Goal: Task Accomplishment & Management: Complete application form

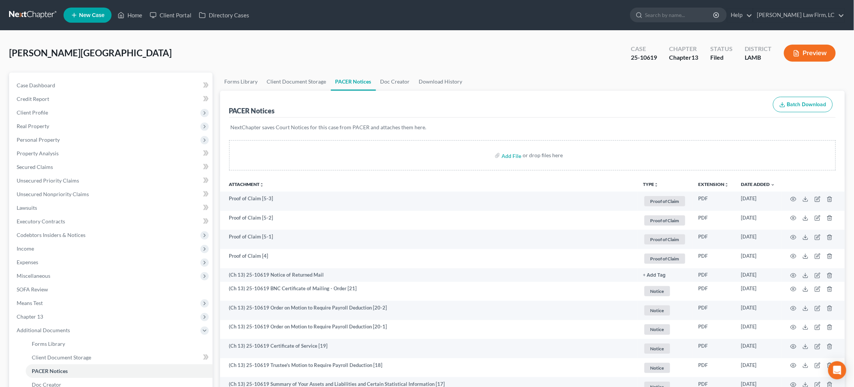
click at [37, 15] on link at bounding box center [33, 15] width 48 height 14
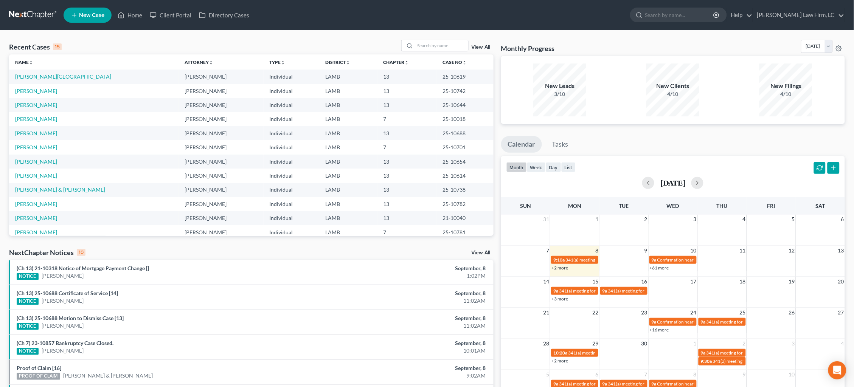
click at [37, 19] on link at bounding box center [33, 15] width 48 height 14
click at [439, 42] on input "search" at bounding box center [441, 45] width 53 height 11
type input "t"
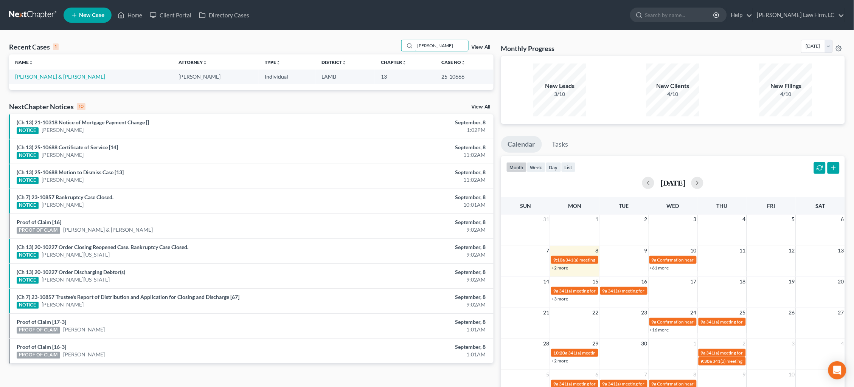
type input "Reese"
drag, startPoint x: 431, startPoint y: 64, endPoint x: 40, endPoint y: 78, distance: 391.1
click at [39, 79] on link "[PERSON_NAME] & [PERSON_NAME]" at bounding box center [60, 76] width 90 height 6
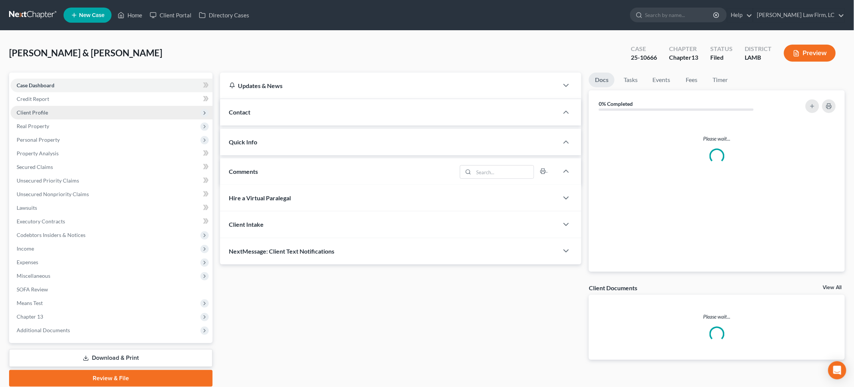
drag, startPoint x: 41, startPoint y: 77, endPoint x: 49, endPoint y: 105, distance: 28.6
click at [41, 77] on div "Case Dashboard Payments Invoices Payments Payments Credit Report Client Profile…" at bounding box center [111, 208] width 204 height 271
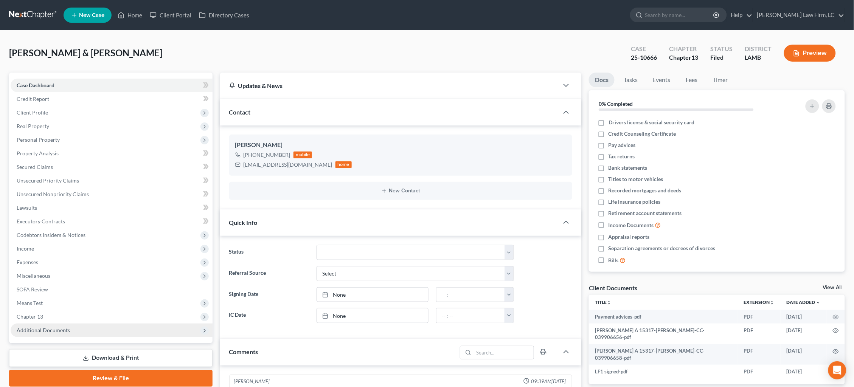
click at [42, 327] on span "Additional Documents" at bounding box center [43, 330] width 53 height 6
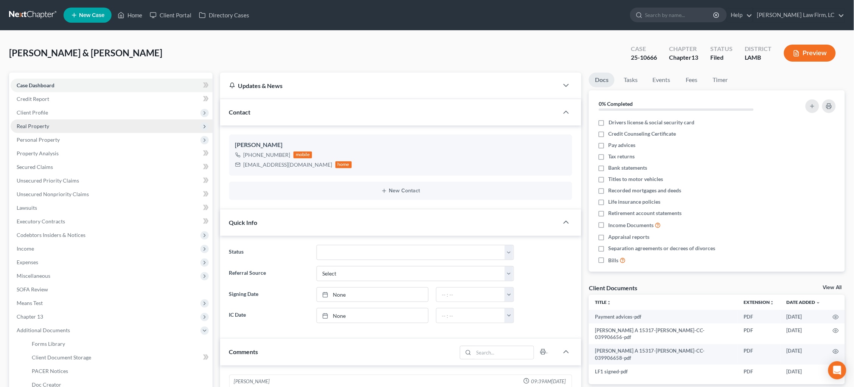
click at [44, 126] on span "Real Property" at bounding box center [33, 126] width 33 height 6
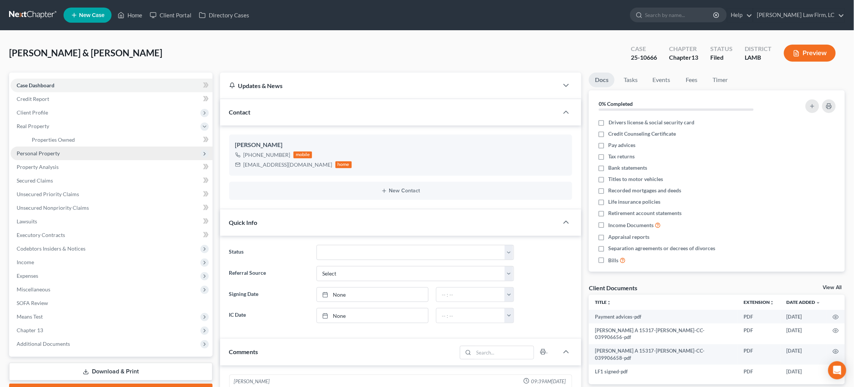
click at [56, 150] on span "Personal Property" at bounding box center [38, 153] width 43 height 6
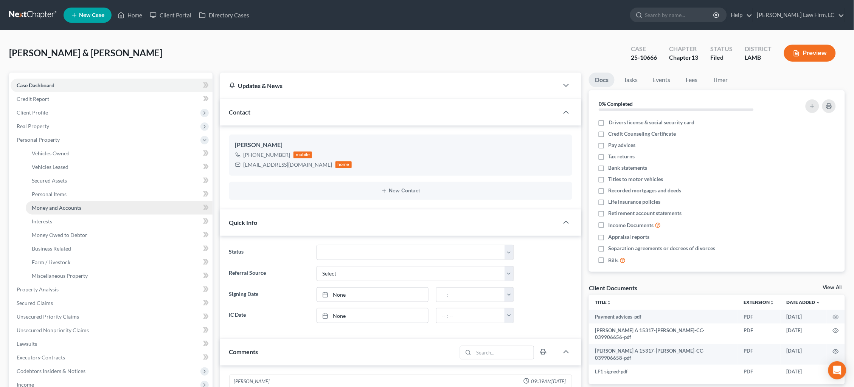
click at [73, 205] on span "Money and Accounts" at bounding box center [57, 208] width 50 height 6
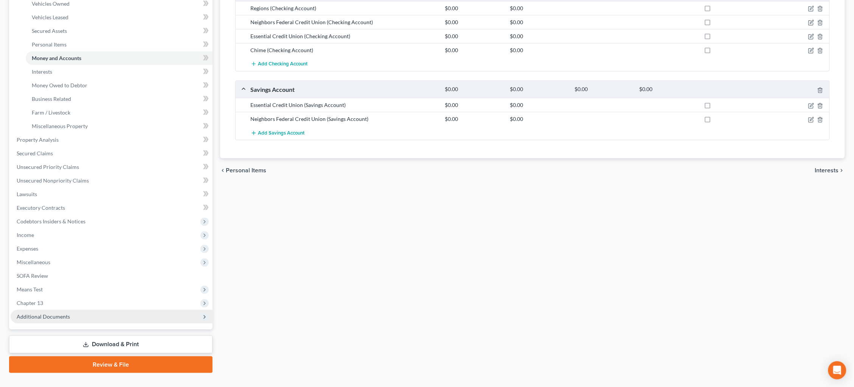
click at [78, 310] on span "Additional Documents" at bounding box center [112, 317] width 202 height 14
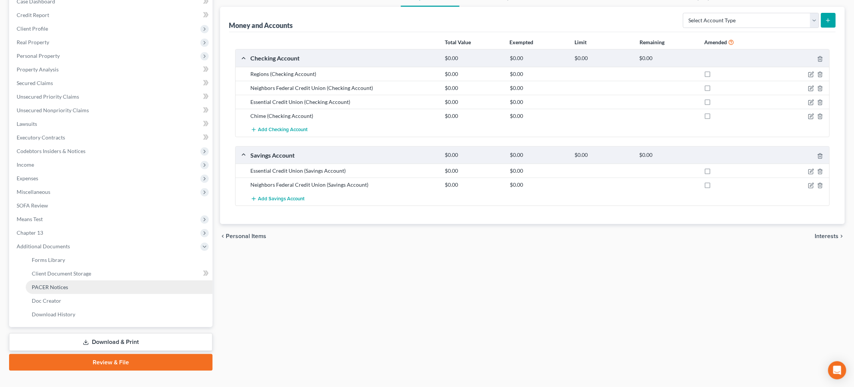
click at [82, 281] on link "PACER Notices" at bounding box center [119, 288] width 187 height 14
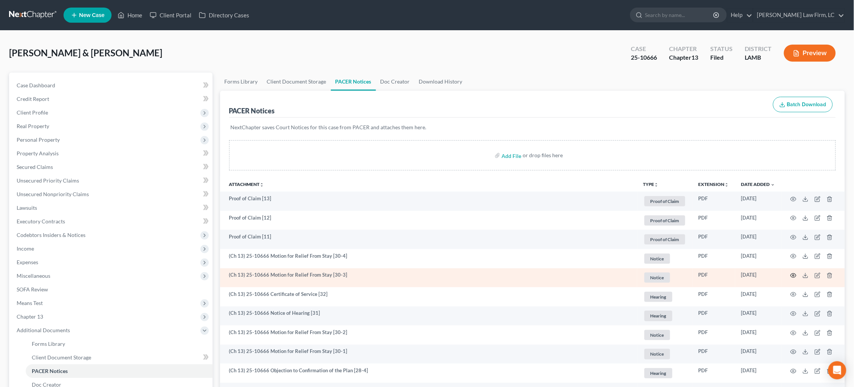
click at [791, 274] on td at bounding box center [814, 278] width 64 height 19
click at [792, 274] on icon "button" at bounding box center [794, 276] width 6 height 6
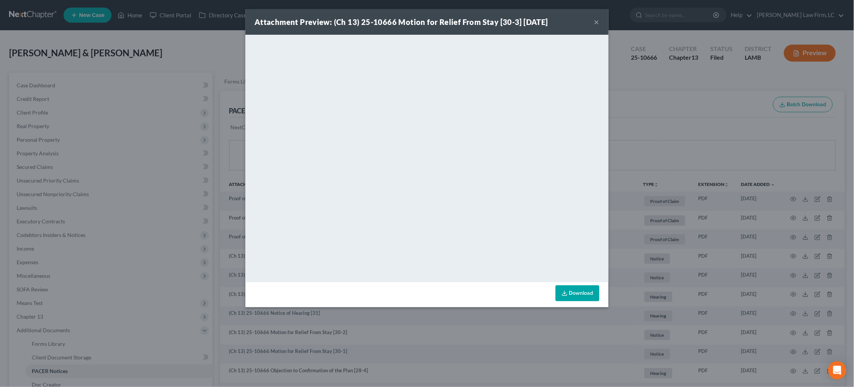
click at [597, 24] on button "×" at bounding box center [596, 21] width 5 height 9
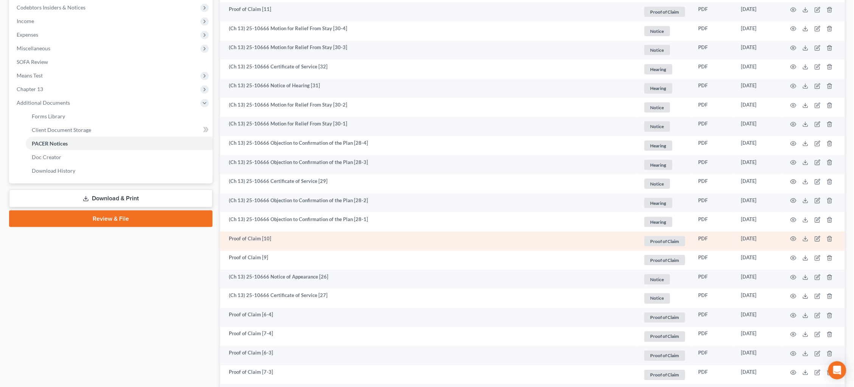
scroll to position [228, 0]
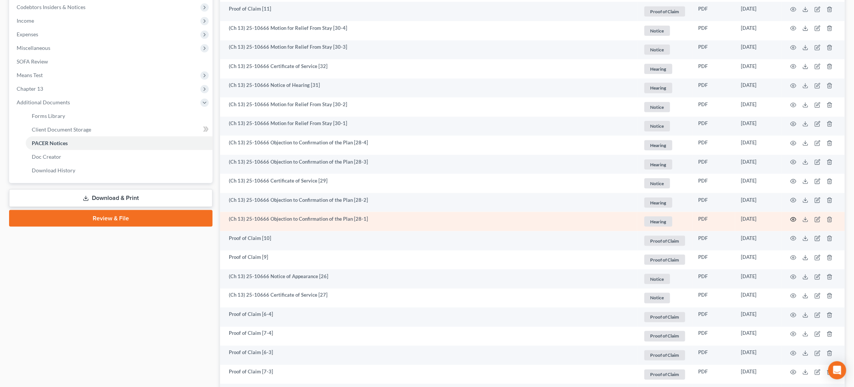
click at [793, 219] on circle "button" at bounding box center [794, 220] width 2 height 2
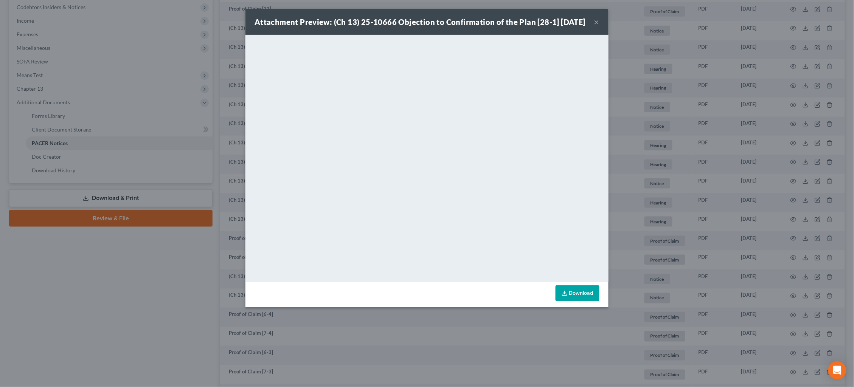
click at [703, 241] on div "Attachment Preview: (Ch 13) 25-10666 Objection to Confirmation of the Plan [28-…" at bounding box center [427, 193] width 854 height 387
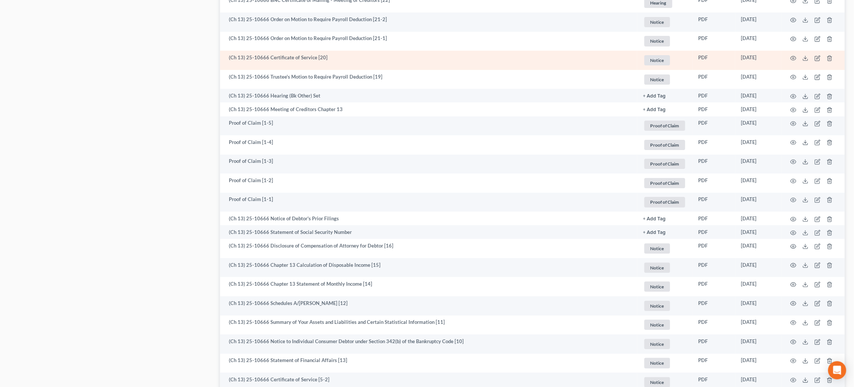
scroll to position [884, 0]
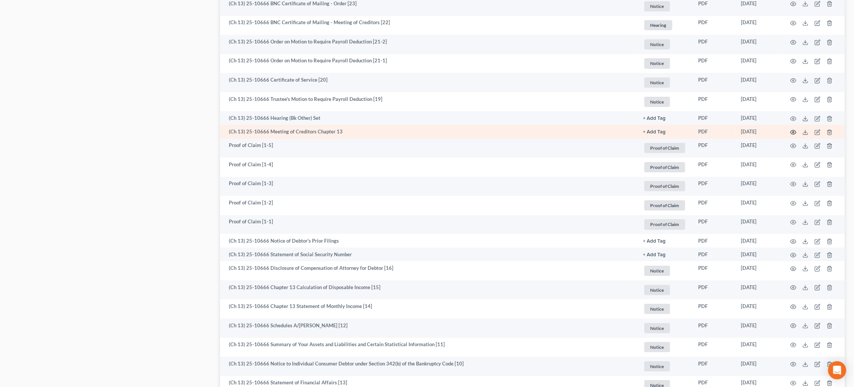
click at [793, 129] on icon "button" at bounding box center [794, 132] width 6 height 6
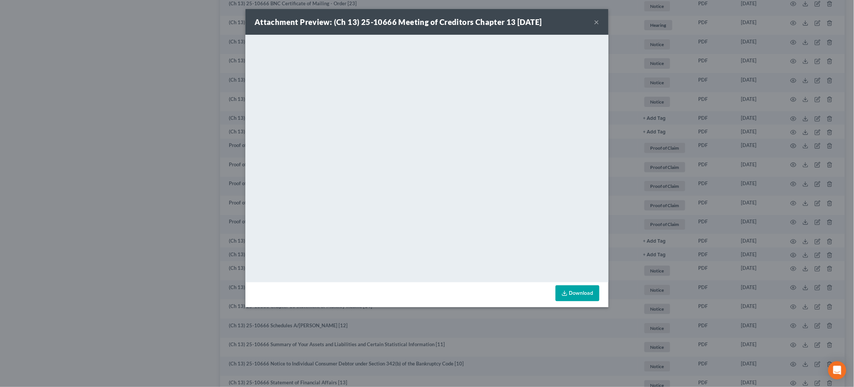
click at [229, 42] on div "Attachment Preview: (Ch 13) 25-10666 Meeting of Creditors Chapter 13 08/07/2025…" at bounding box center [427, 193] width 854 height 387
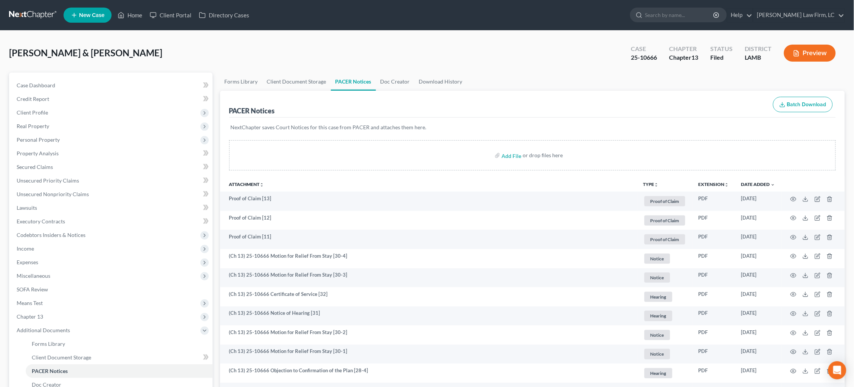
scroll to position [0, 0]
click at [33, 16] on link at bounding box center [33, 15] width 48 height 14
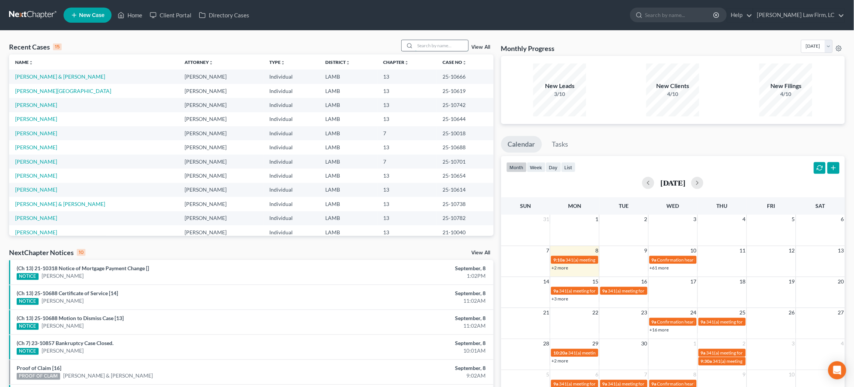
click at [432, 45] on input "search" at bounding box center [441, 45] width 53 height 11
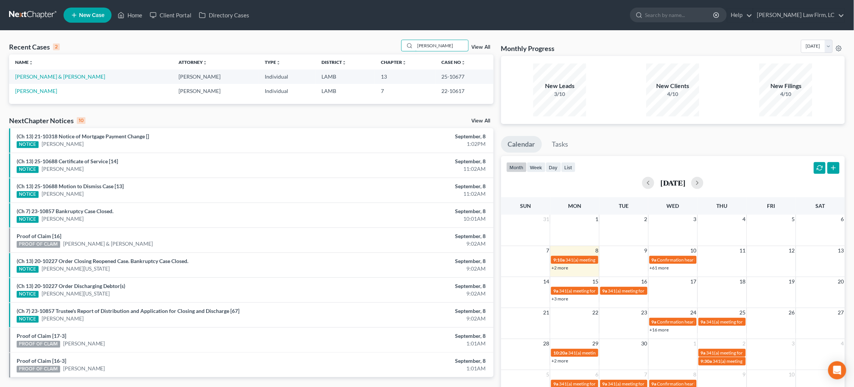
type input "Mitchell"
drag, startPoint x: 394, startPoint y: 53, endPoint x: 48, endPoint y: 75, distance: 347.0
click at [48, 75] on link "Mitchell, Paul & Kay" at bounding box center [60, 76] width 90 height 6
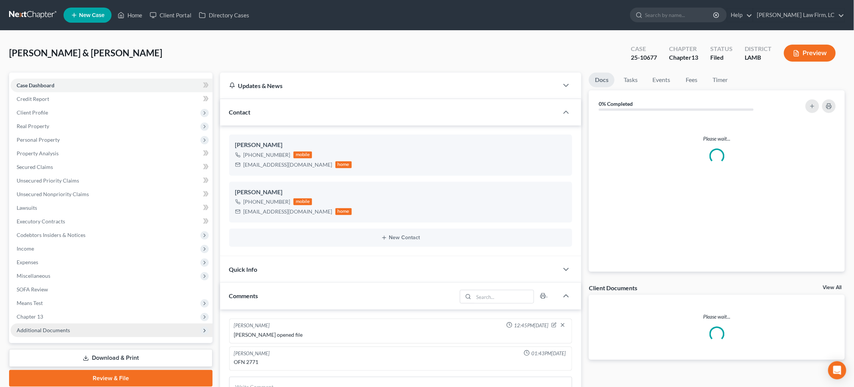
click at [56, 327] on span "Additional Documents" at bounding box center [43, 330] width 53 height 6
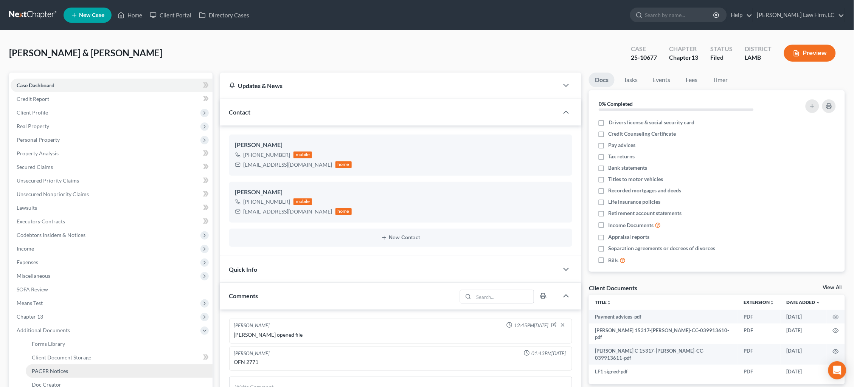
click at [60, 365] on link "PACER Notices" at bounding box center [119, 372] width 187 height 14
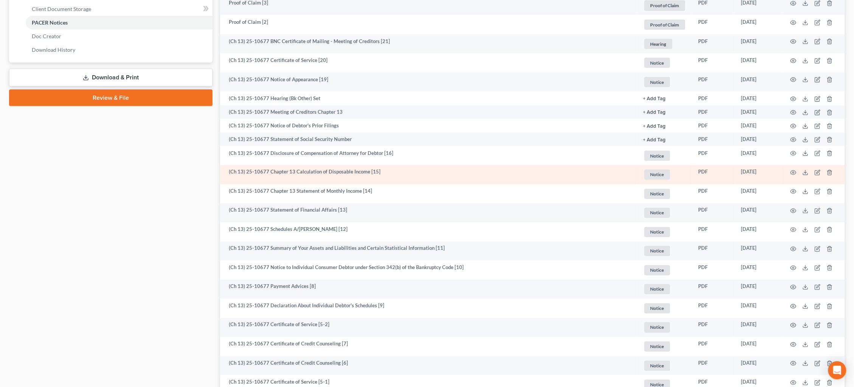
scroll to position [350, 0]
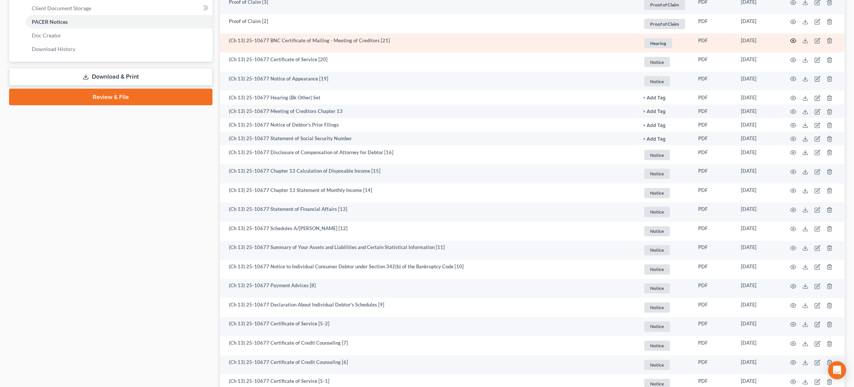
click at [794, 38] on icon "button" at bounding box center [794, 41] width 6 height 6
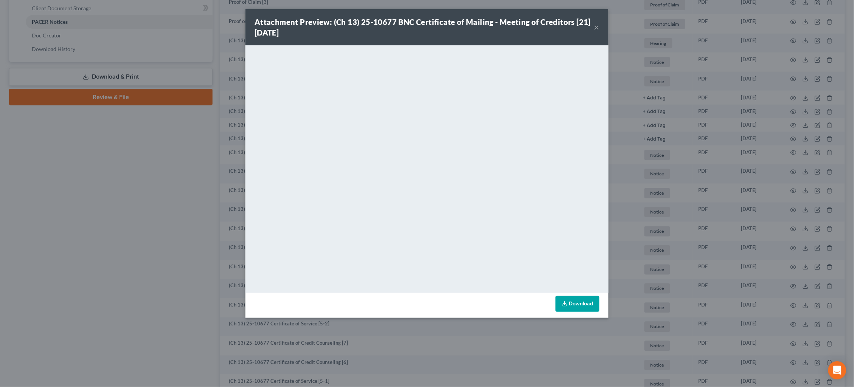
click at [221, 90] on div "Attachment Preview: (Ch 13) 25-10677 BNC Certificate of Mailing - Meeting of Cr…" at bounding box center [427, 193] width 854 height 387
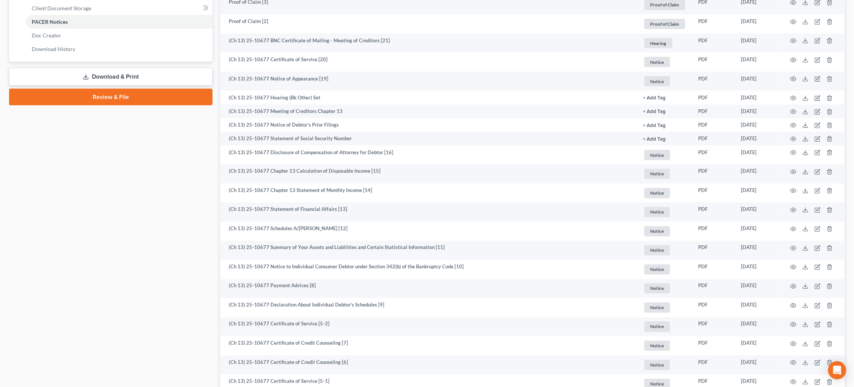
click at [219, 91] on div at bounding box center [427, 193] width 854 height 387
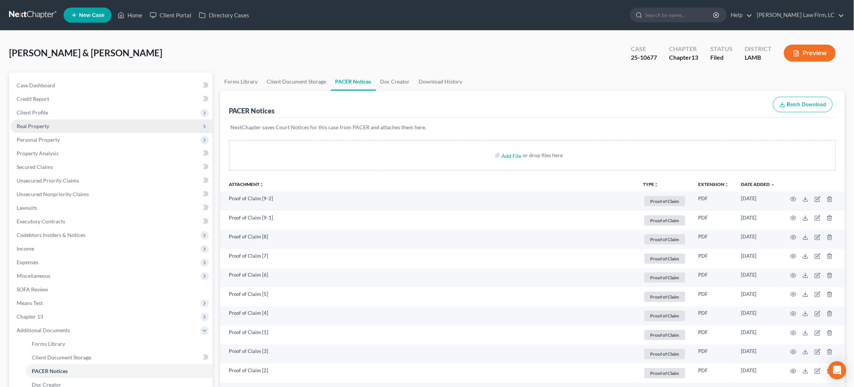
scroll to position [0, 0]
click at [57, 122] on span "Real Property" at bounding box center [112, 127] width 202 height 14
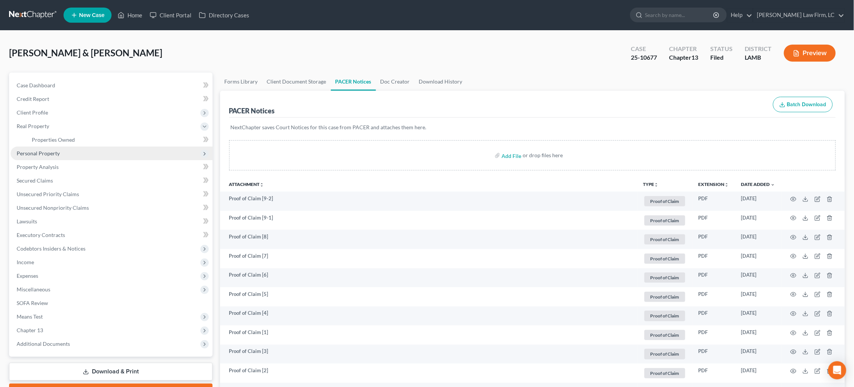
click at [58, 153] on span "Personal Property" at bounding box center [38, 153] width 43 height 6
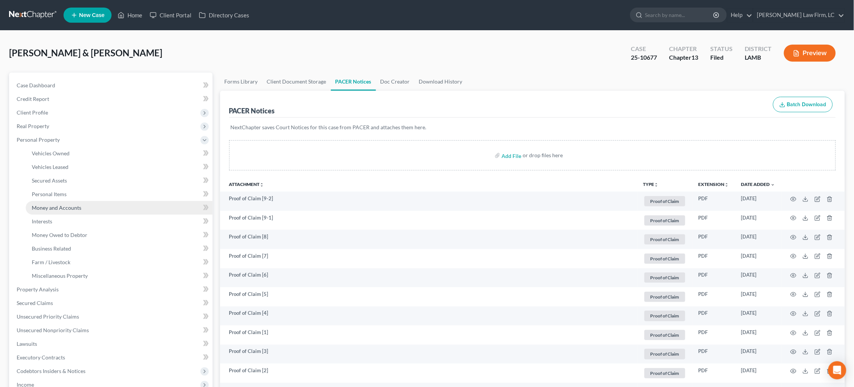
click at [78, 205] on span "Money and Accounts" at bounding box center [57, 208] width 50 height 6
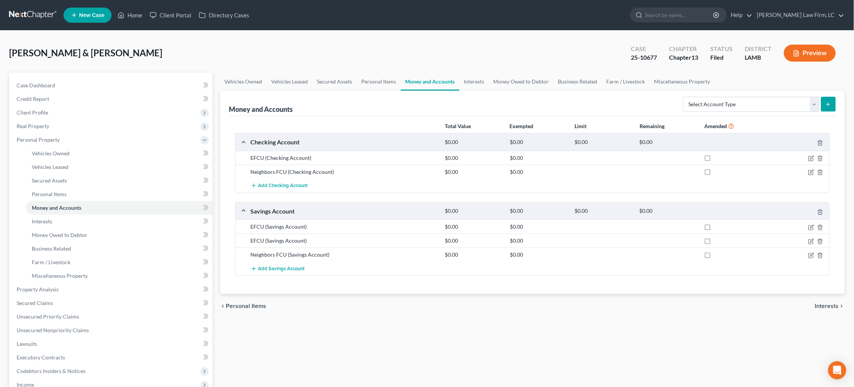
click at [40, 16] on link at bounding box center [33, 15] width 48 height 14
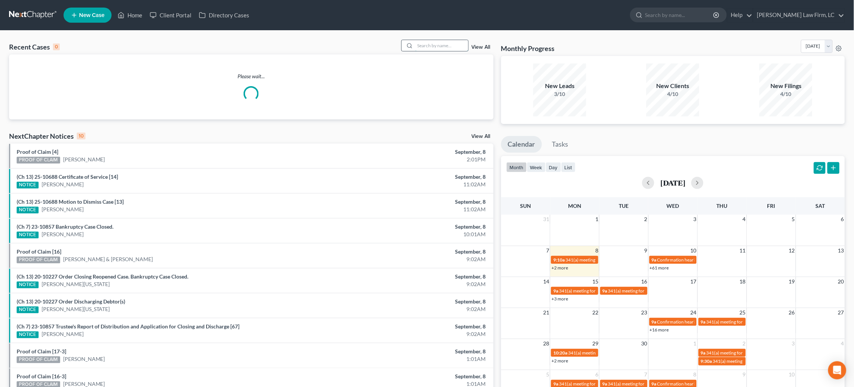
click at [443, 45] on input "search" at bounding box center [441, 45] width 53 height 11
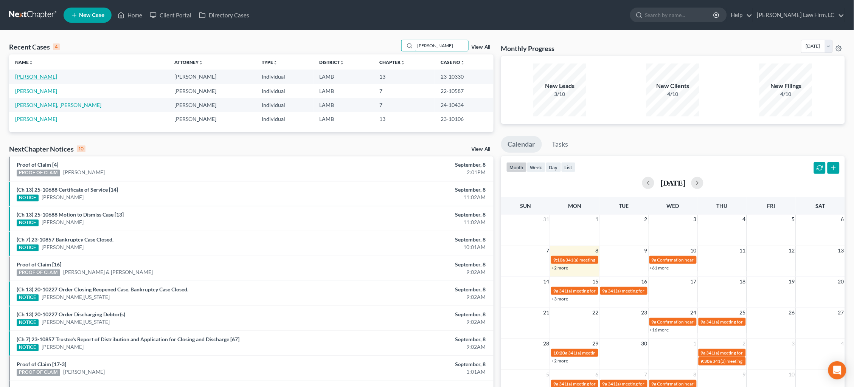
type input "[PERSON_NAME]"
click at [41, 76] on link "[PERSON_NAME]" at bounding box center [36, 76] width 42 height 6
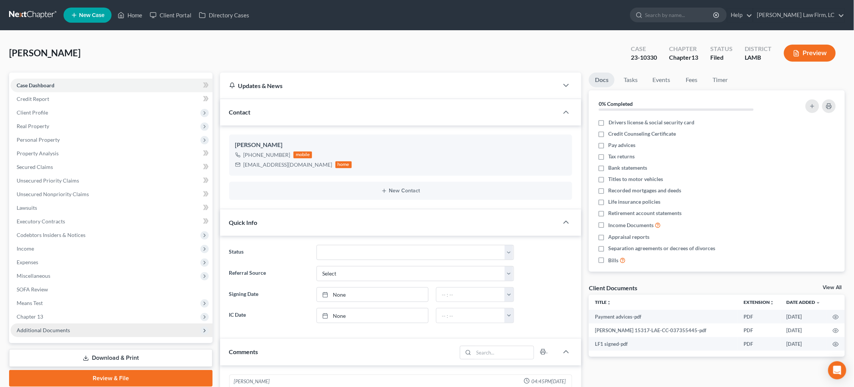
click at [73, 324] on span "Additional Documents" at bounding box center [112, 331] width 202 height 14
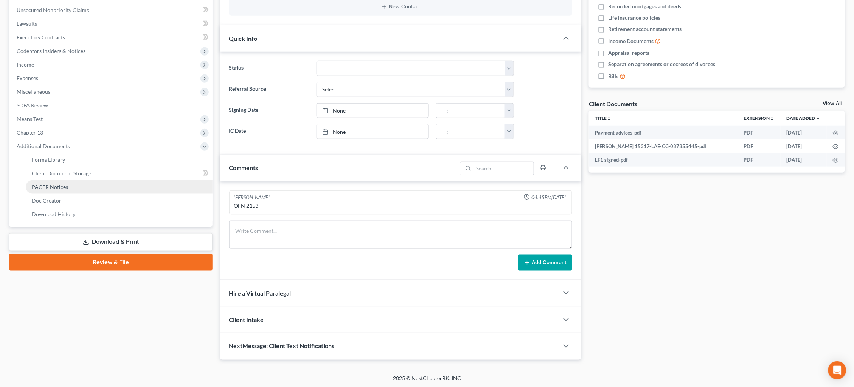
scroll to position [184, 0]
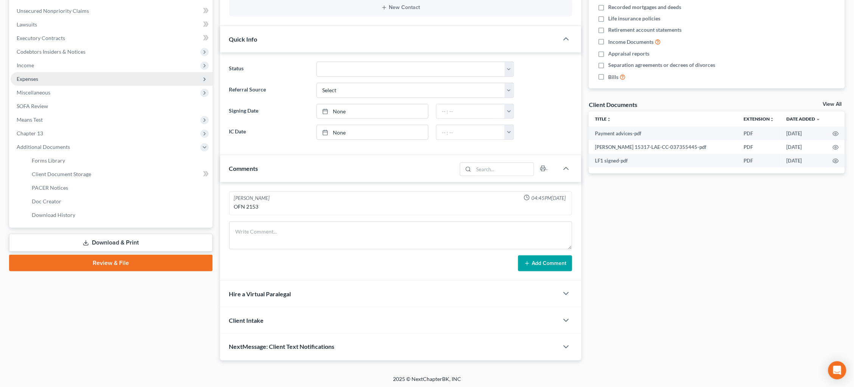
click at [75, 181] on link "PACER Notices" at bounding box center [119, 188] width 187 height 14
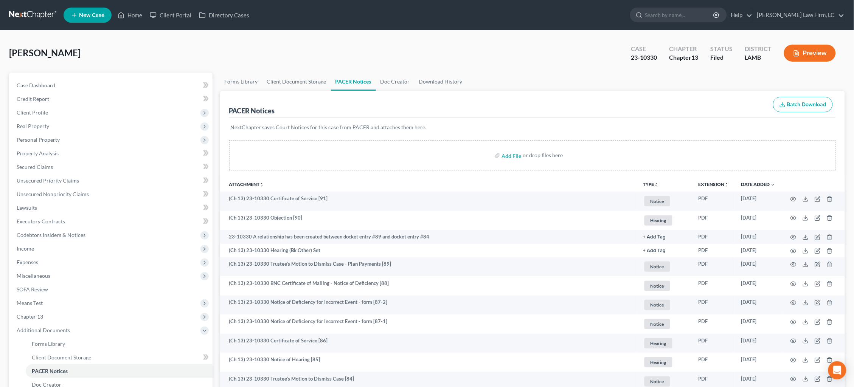
click at [31, 11] on link at bounding box center [33, 15] width 48 height 14
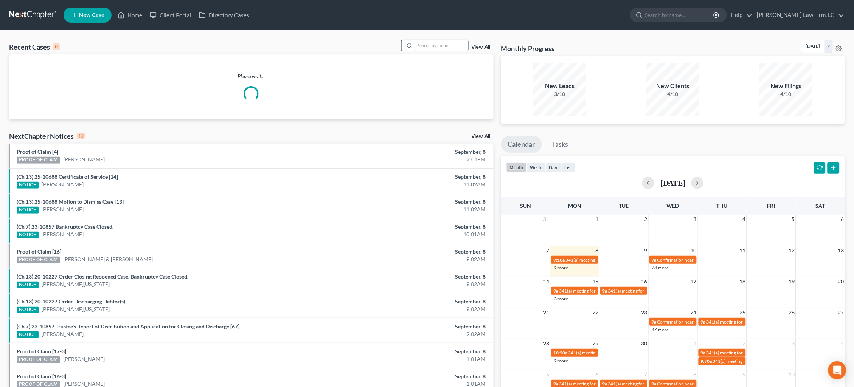
click at [428, 46] on input "search" at bounding box center [441, 45] width 53 height 11
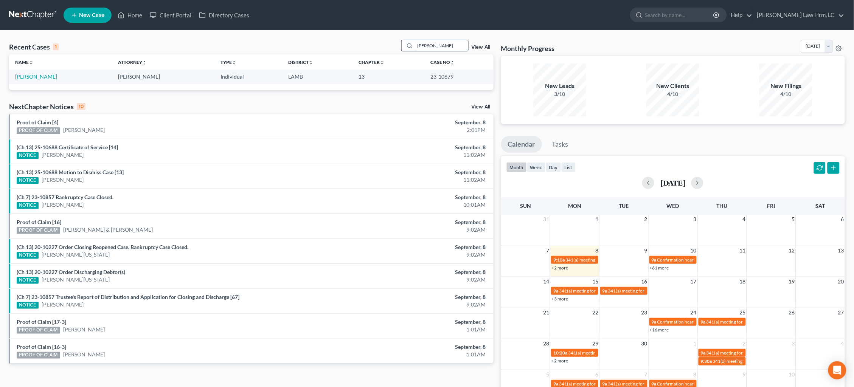
type input "[PERSON_NAME]"
drag, startPoint x: 428, startPoint y: 46, endPoint x: 44, endPoint y: 76, distance: 386.0
click at [44, 77] on link "[PERSON_NAME]" at bounding box center [36, 76] width 42 height 6
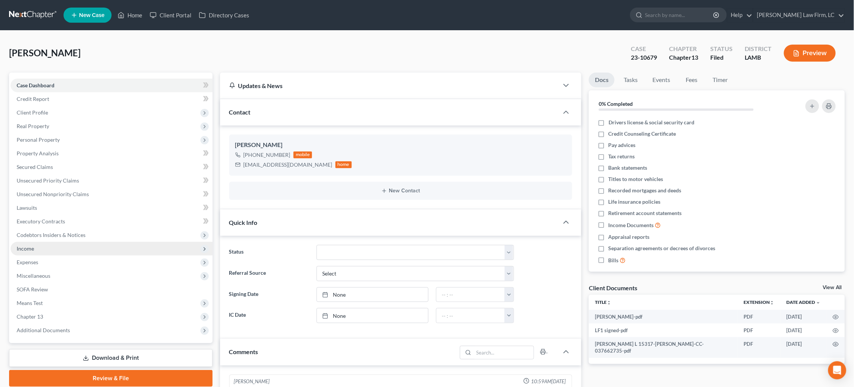
click at [38, 245] on span "Income" at bounding box center [112, 249] width 202 height 14
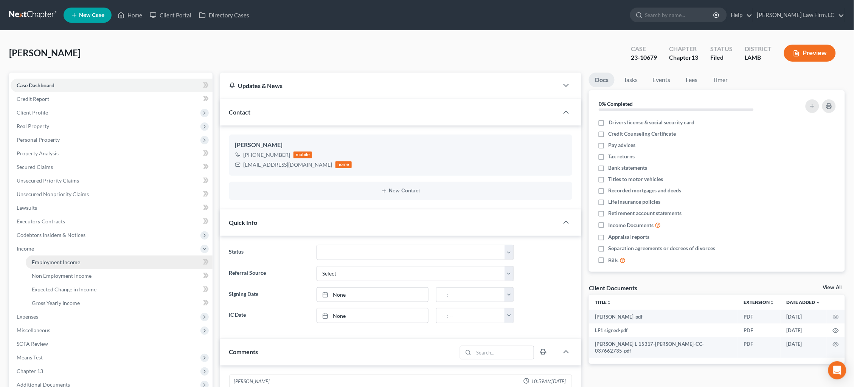
drag, startPoint x: 54, startPoint y: 252, endPoint x: 57, endPoint y: 260, distance: 8.3
click at [54, 259] on span "Employment Income" at bounding box center [56, 262] width 48 height 6
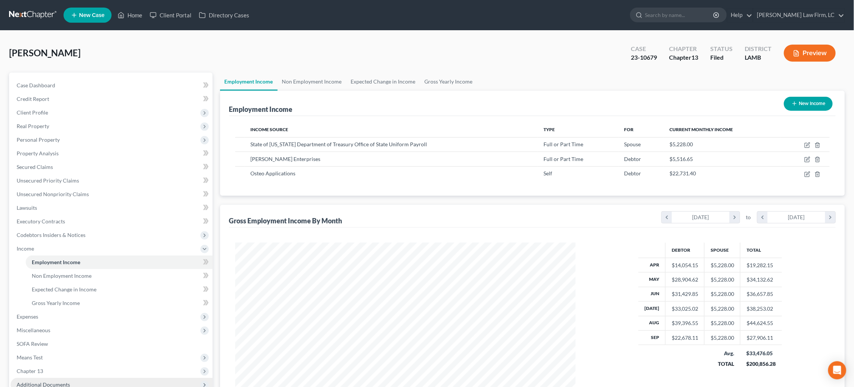
scroll to position [170, 356]
click at [814, 53] on button "Preview" at bounding box center [810, 53] width 52 height 17
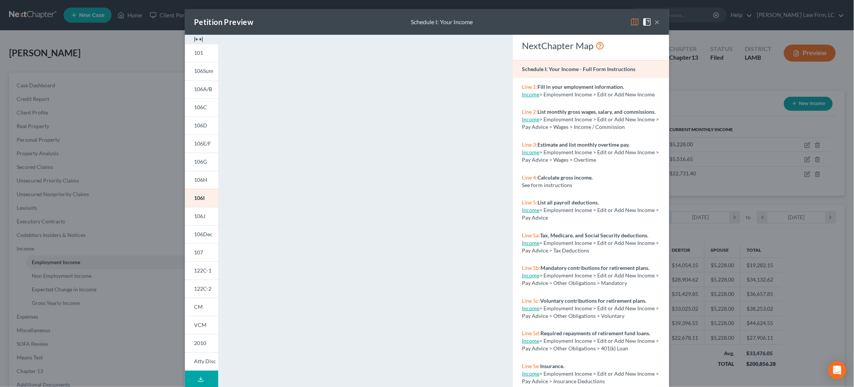
click at [710, 111] on div "Petition Preview Schedule I: Your Income × 101 106Sum 106A/B 106C 106D 106E/F 1…" at bounding box center [427, 193] width 854 height 387
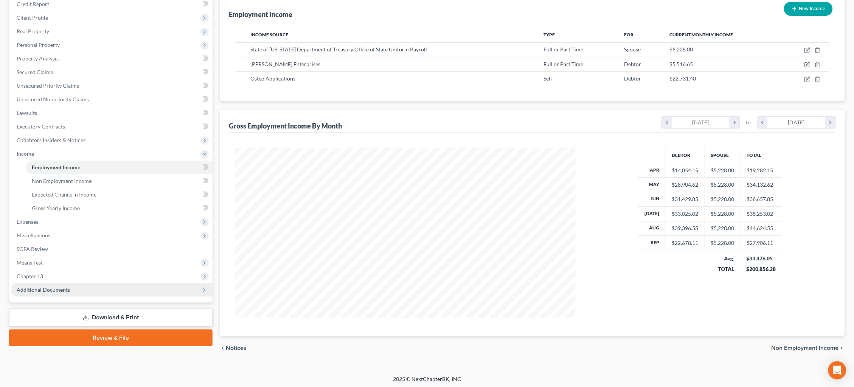
scroll to position [94, 0]
click at [102, 284] on span "Additional Documents" at bounding box center [112, 291] width 202 height 14
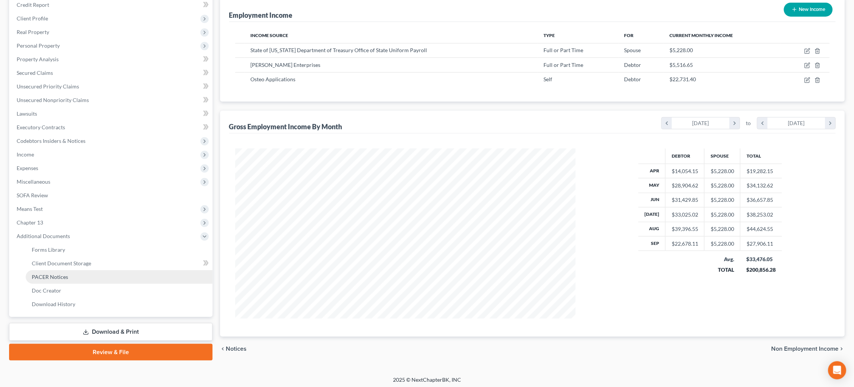
click at [92, 271] on link "PACER Notices" at bounding box center [119, 278] width 187 height 14
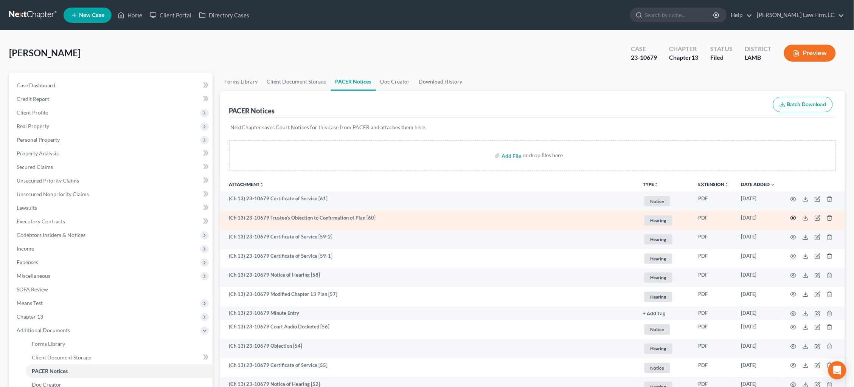
click at [793, 218] on icon "button" at bounding box center [794, 218] width 6 height 6
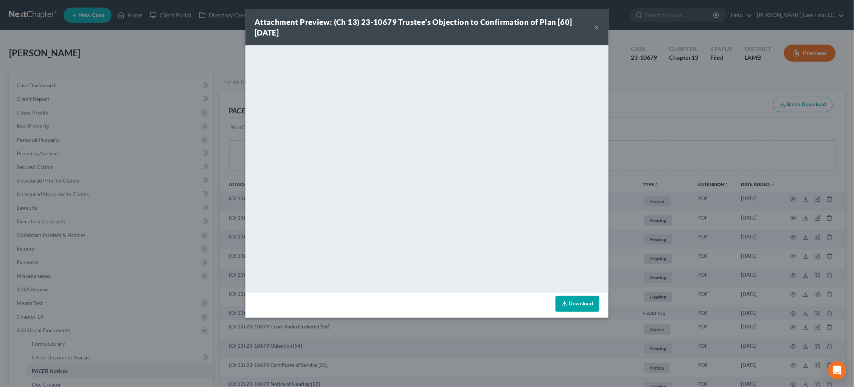
drag, startPoint x: 597, startPoint y: 29, endPoint x: 602, endPoint y: 29, distance: 5.3
click at [596, 29] on button "×" at bounding box center [596, 27] width 5 height 9
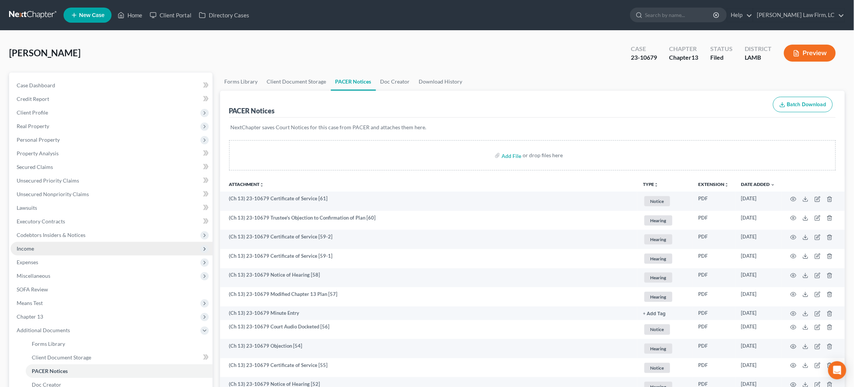
click at [28, 246] on span "Income" at bounding box center [25, 249] width 17 height 6
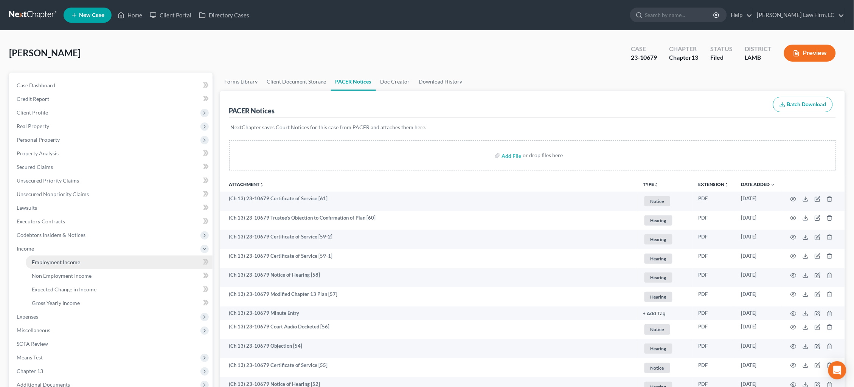
click at [140, 257] on link "Employment Income" at bounding box center [119, 263] width 187 height 14
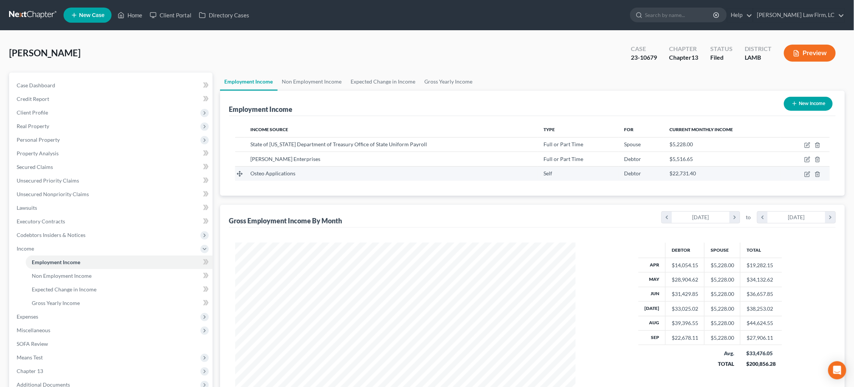
scroll to position [170, 356]
click at [816, 106] on button "New Income" at bounding box center [808, 104] width 49 height 14
select select "0"
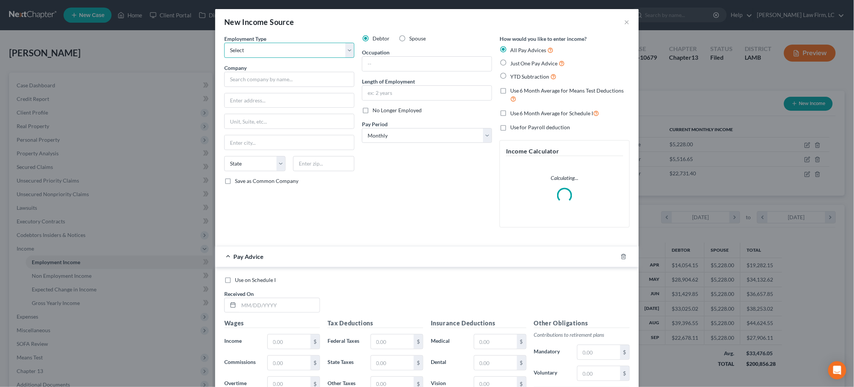
select select "0"
click at [271, 81] on input "text" at bounding box center [289, 79] width 130 height 15
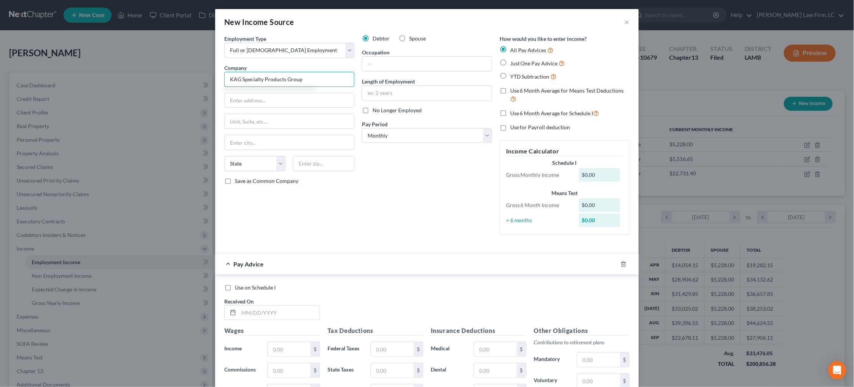
type input "KAG Specialty Products Group"
type input "4366 Mt. Pleasant ST NW"
type input "North Canton"
select select "36"
type input "44720"
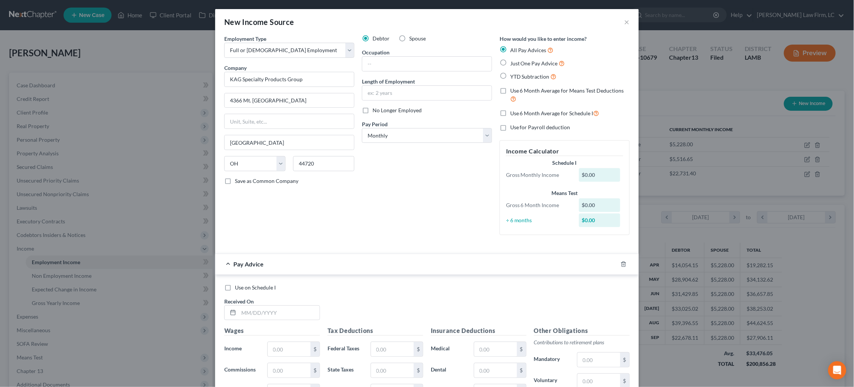
type input "Canton"
type input "44720"
click at [462, 65] on input "text" at bounding box center [427, 64] width 129 height 14
type input "Driver"
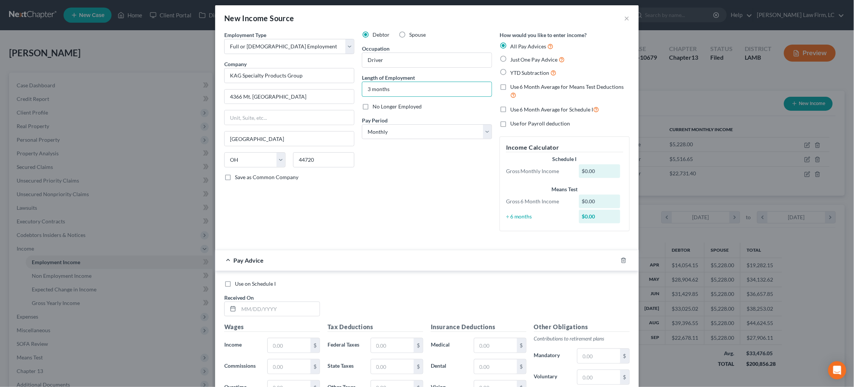
type input "3 months"
drag, startPoint x: 261, startPoint y: 276, endPoint x: 261, endPoint y: 283, distance: 6.4
click at [261, 281] on span "Use on Schedule I" at bounding box center [255, 284] width 41 height 6
click at [243, 280] on input "Use on Schedule I" at bounding box center [240, 282] width 5 height 5
checkbox input "true"
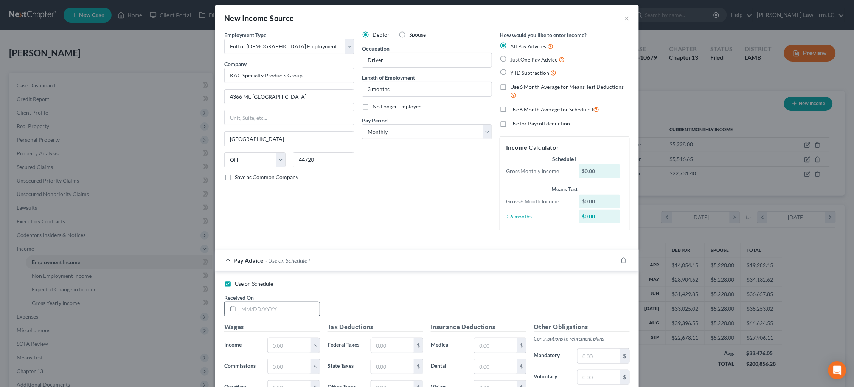
click at [284, 307] on input "text" at bounding box center [279, 309] width 81 height 14
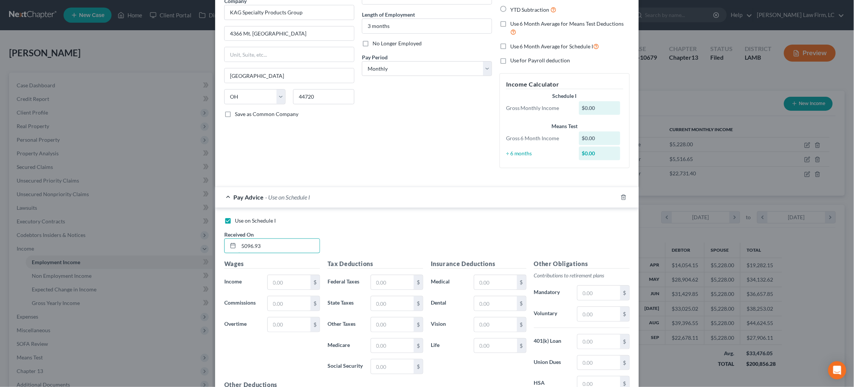
scroll to position [67, 0]
type input "5096.93"
click at [402, 281] on input "text" at bounding box center [392, 282] width 43 height 14
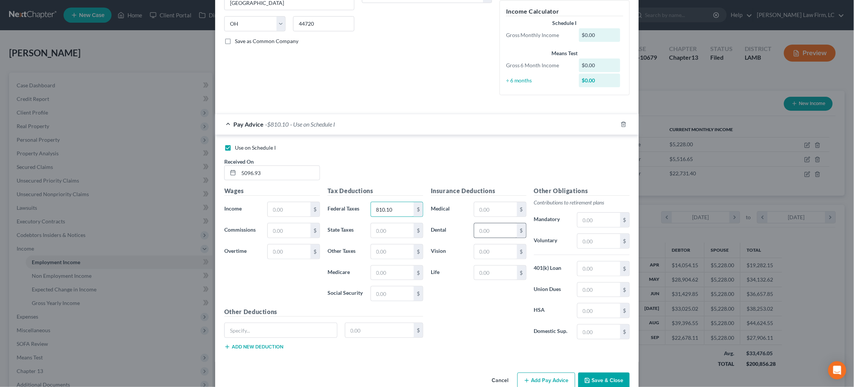
scroll to position [142, 0]
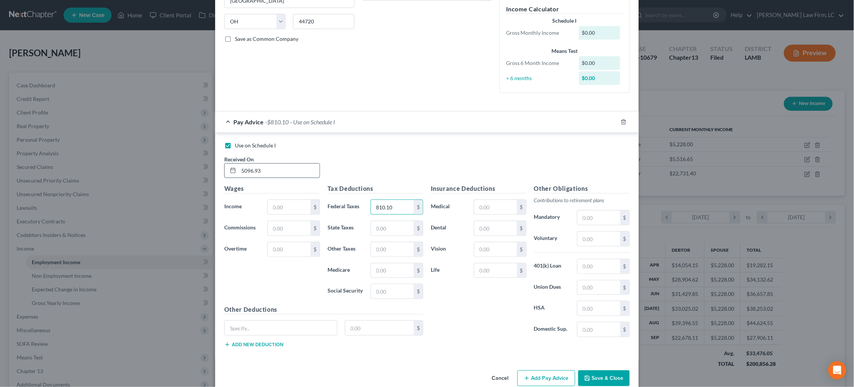
type input "810.10"
drag, startPoint x: 293, startPoint y: 168, endPoint x: 199, endPoint y: 162, distance: 94.4
click at [198, 163] on div "New Income Source × Employment Type * Select Full or Part Time Employment Self …" at bounding box center [427, 193] width 854 height 387
type input "08/22/25"
click at [286, 202] on input "text" at bounding box center [289, 207] width 43 height 14
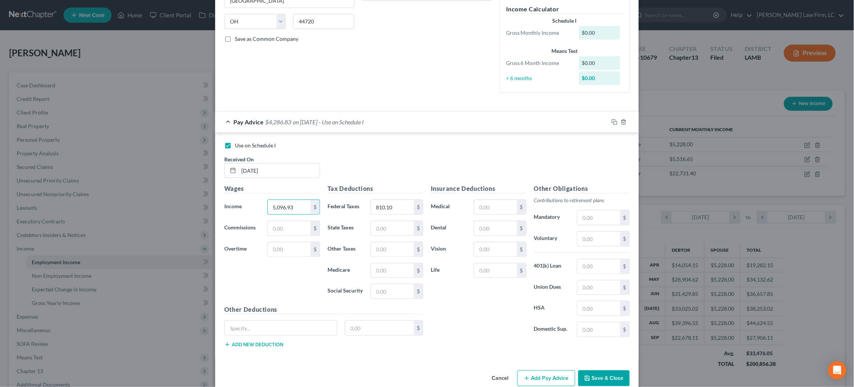
type input "5,096.93"
click at [615, 375] on button "Save & Close" at bounding box center [604, 379] width 51 height 16
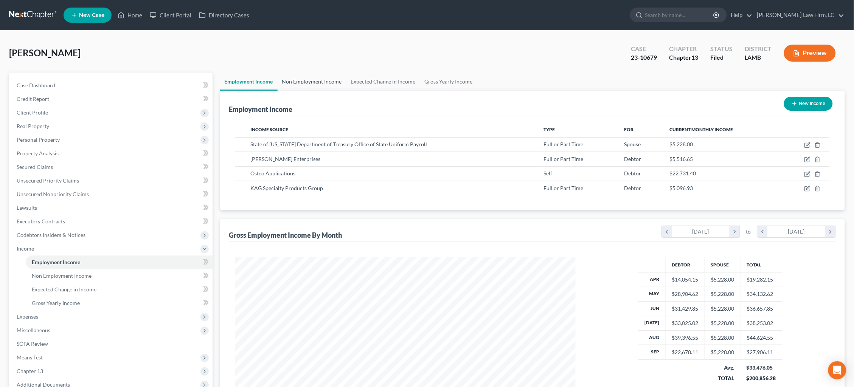
click at [331, 79] on link "Non Employment Income" at bounding box center [312, 82] width 69 height 18
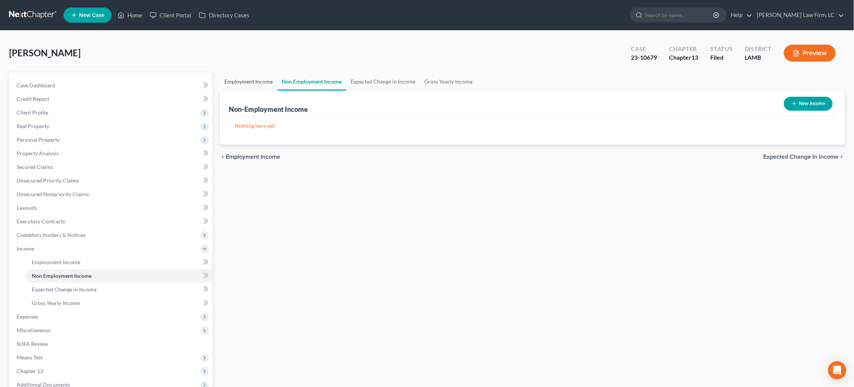
click at [259, 81] on link "Employment Income" at bounding box center [249, 82] width 58 height 18
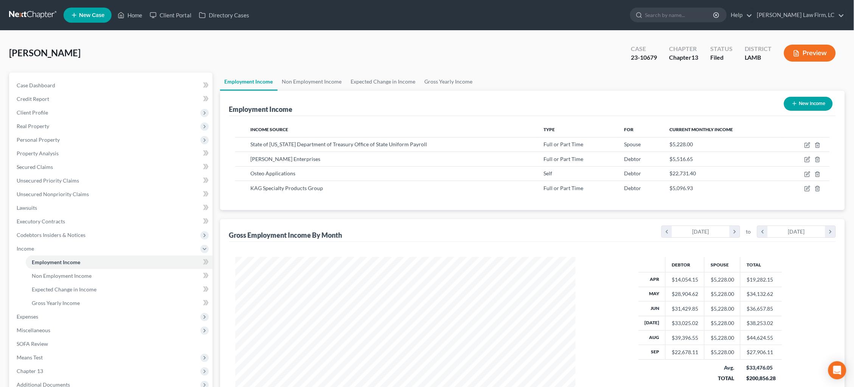
scroll to position [170, 356]
click at [808, 174] on icon "button" at bounding box center [808, 174] width 6 height 6
select select "1"
select select "19"
select select "0"
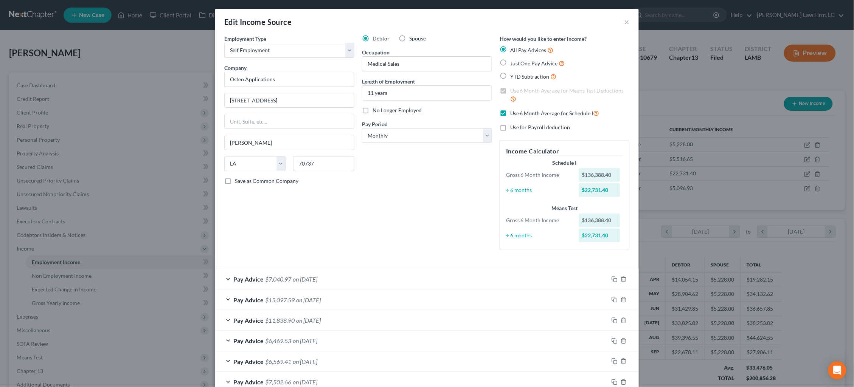
click at [411, 111] on span "No Longer Employed" at bounding box center [397, 110] width 49 height 6
click at [381, 111] on input "No Longer Employed" at bounding box center [378, 109] width 5 height 5
checkbox input "true"
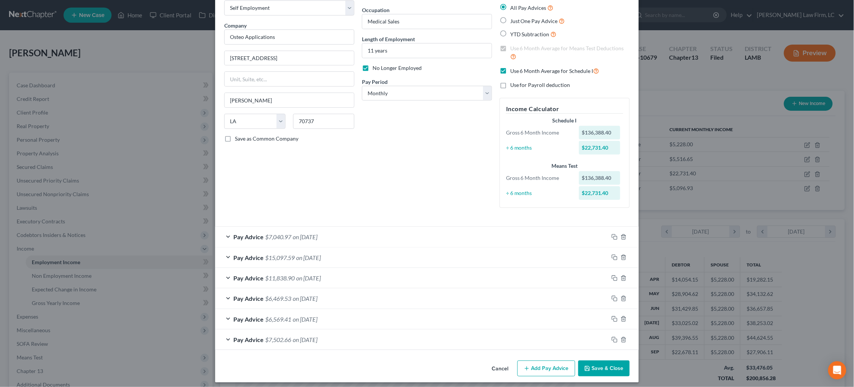
scroll to position [42, 0]
click at [607, 364] on button "Save & Close" at bounding box center [604, 370] width 51 height 16
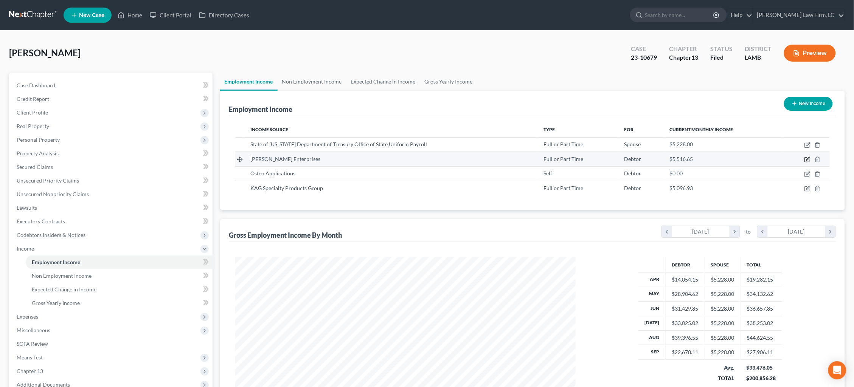
click at [808, 159] on icon "button" at bounding box center [808, 160] width 6 height 6
select select "0"
select select "30"
select select "3"
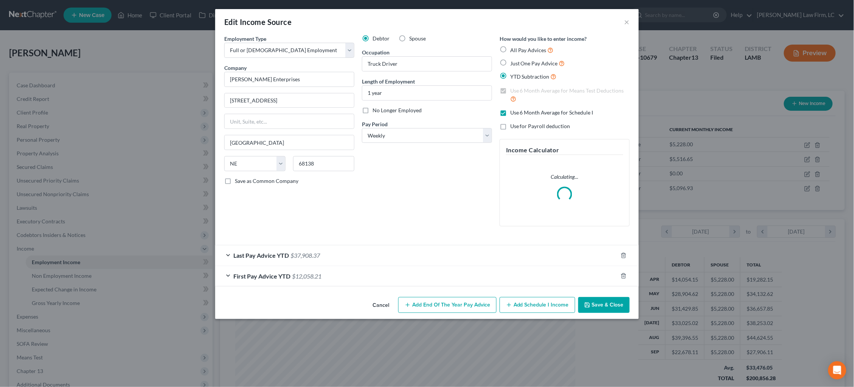
drag, startPoint x: 411, startPoint y: 112, endPoint x: 417, endPoint y: 115, distance: 6.6
click at [411, 112] on span "No Longer Employed" at bounding box center [397, 110] width 49 height 6
click at [381, 112] on input "No Longer Employed" at bounding box center [378, 109] width 5 height 5
checkbox input "true"
click at [608, 305] on button "Save & Close" at bounding box center [604, 305] width 51 height 16
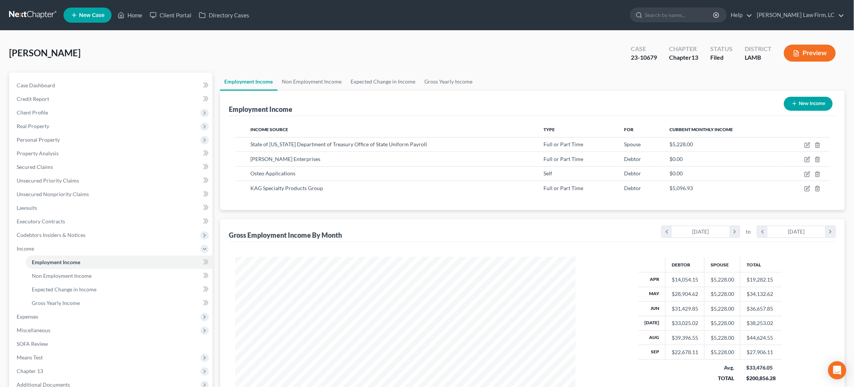
click at [805, 54] on button "Preview" at bounding box center [810, 53] width 52 height 17
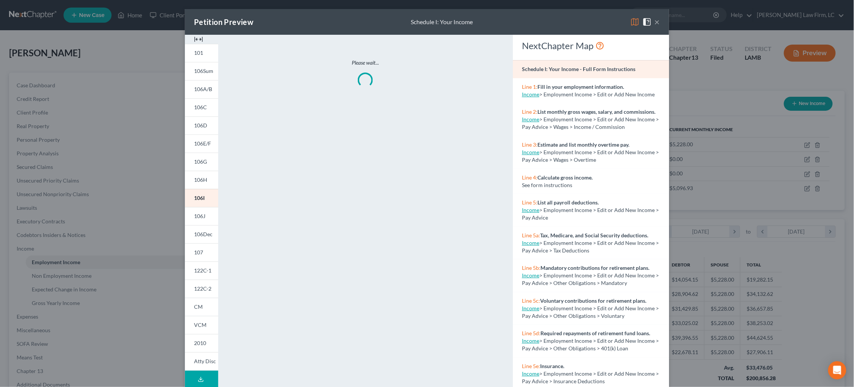
click at [635, 21] on img at bounding box center [635, 21] width 9 height 9
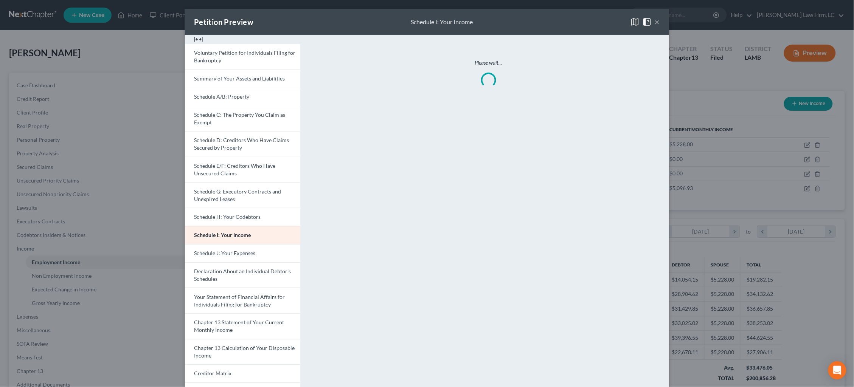
click at [635, 21] on img at bounding box center [635, 21] width 9 height 9
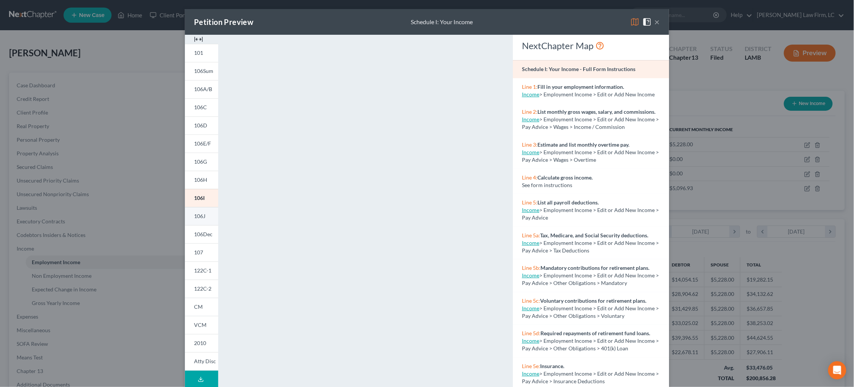
click at [205, 219] on link "106J" at bounding box center [201, 216] width 33 height 18
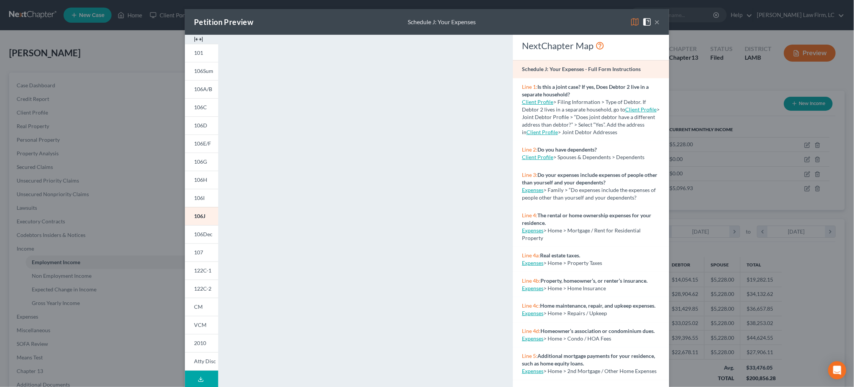
click at [659, 21] on button "×" at bounding box center [657, 21] width 5 height 9
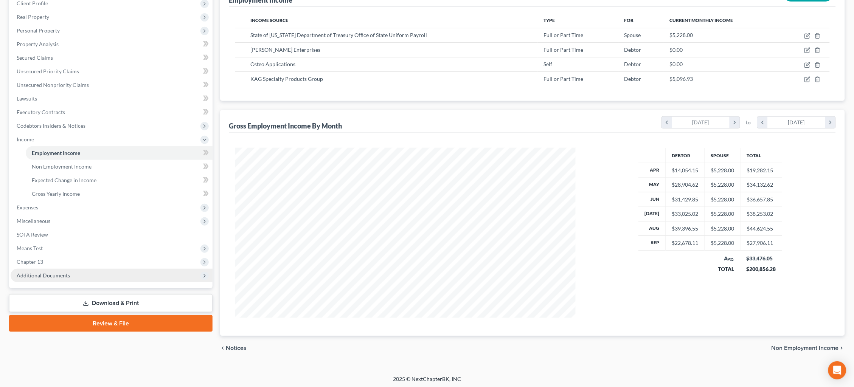
scroll to position [109, 0]
click at [83, 270] on span "Additional Documents" at bounding box center [112, 277] width 202 height 14
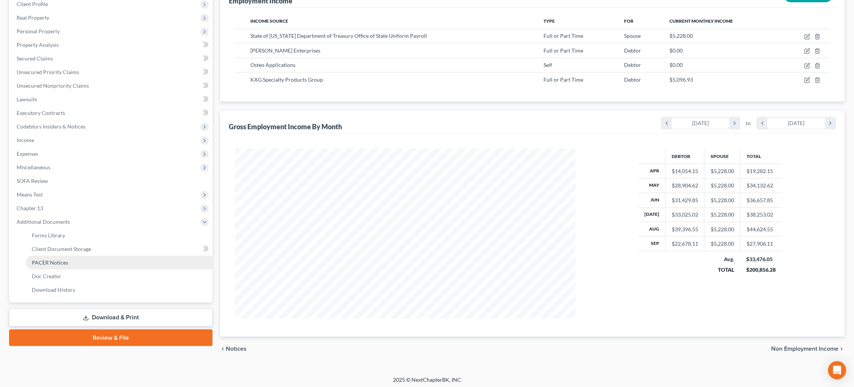
click at [82, 256] on link "PACER Notices" at bounding box center [119, 263] width 187 height 14
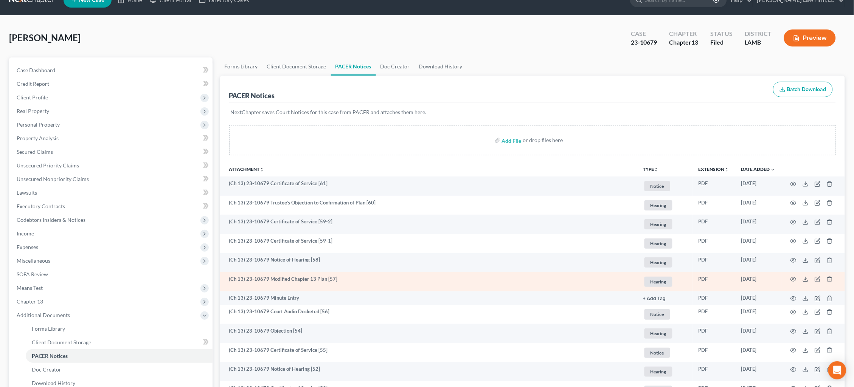
scroll to position [32, 0]
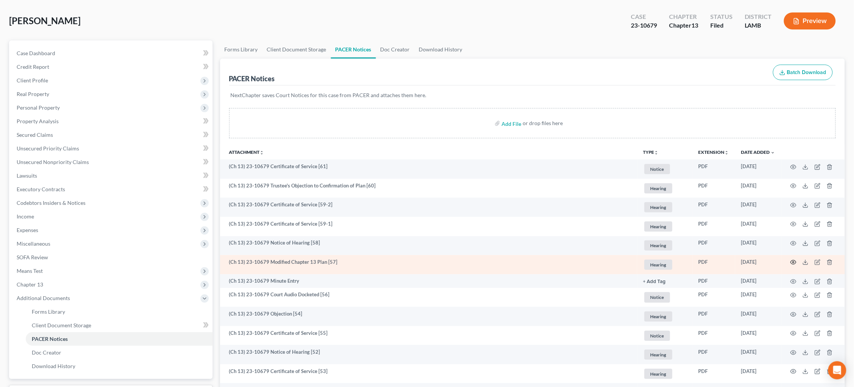
click at [792, 260] on icon "button" at bounding box center [794, 263] width 6 height 6
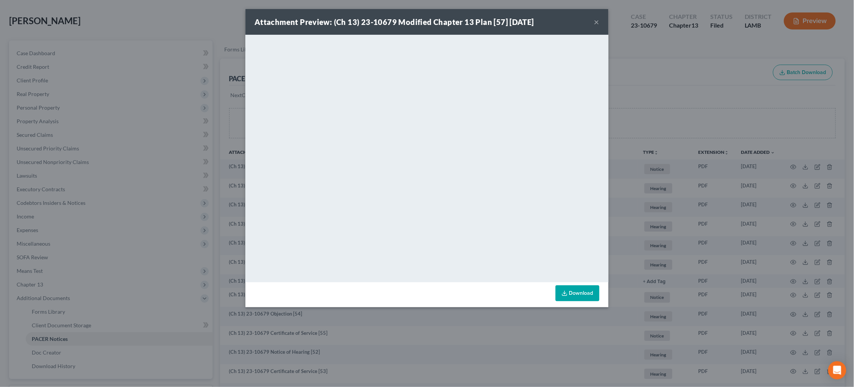
drag, startPoint x: 597, startPoint y: 23, endPoint x: 585, endPoint y: 31, distance: 14.2
click at [597, 23] on button "×" at bounding box center [596, 21] width 5 height 9
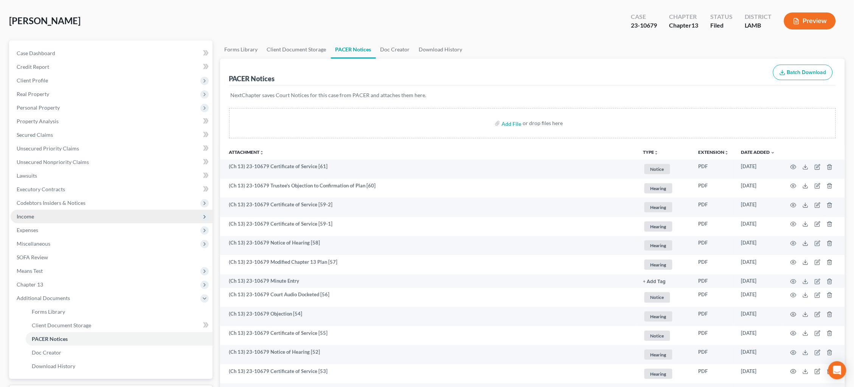
click at [107, 212] on span "Income" at bounding box center [112, 217] width 202 height 14
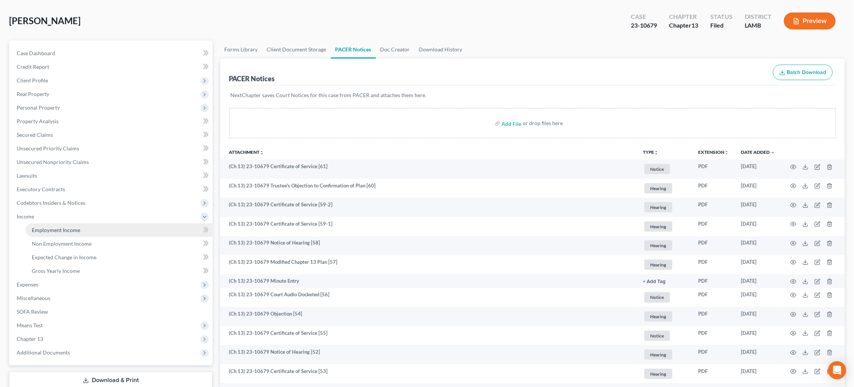
click at [110, 224] on link "Employment Income" at bounding box center [119, 231] width 187 height 14
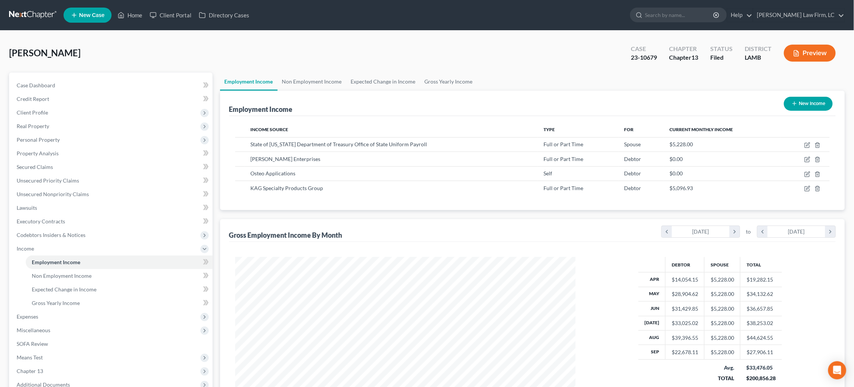
scroll to position [170, 356]
click at [810, 51] on button "Preview" at bounding box center [810, 53] width 52 height 17
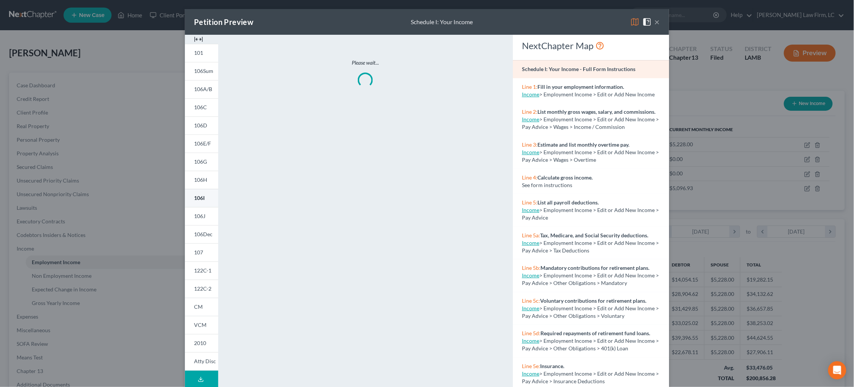
click at [207, 198] on link "106I" at bounding box center [201, 198] width 33 height 18
drag, startPoint x: 658, startPoint y: 21, endPoint x: 652, endPoint y: 24, distance: 6.8
click at [658, 21] on button "×" at bounding box center [657, 21] width 5 height 9
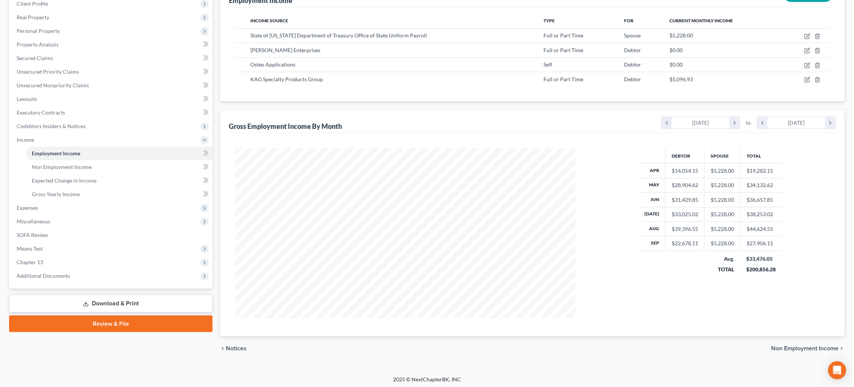
scroll to position [109, 0]
drag, startPoint x: 71, startPoint y: 265, endPoint x: 70, endPoint y: 270, distance: 5.0
click at [71, 270] on span "Additional Documents" at bounding box center [112, 277] width 202 height 14
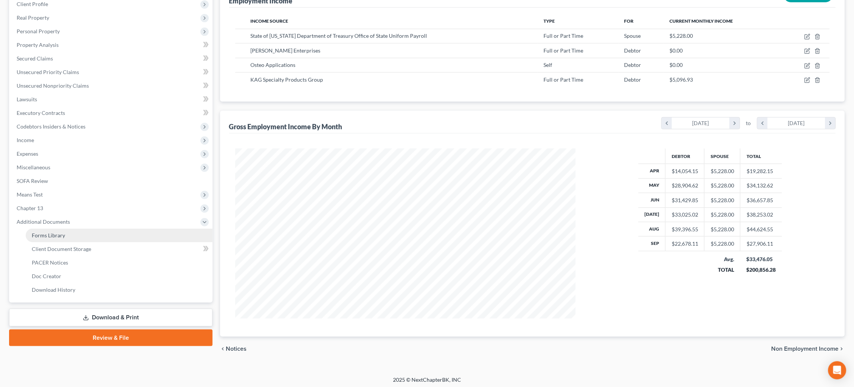
click at [70, 256] on link "PACER Notices" at bounding box center [119, 263] width 187 height 14
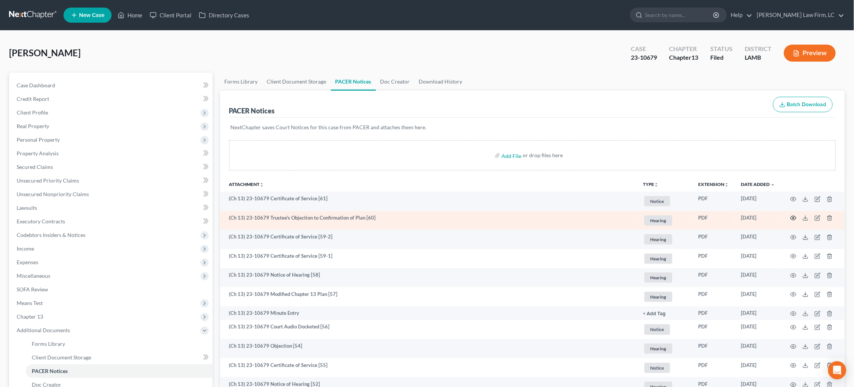
click at [795, 218] on icon "button" at bounding box center [794, 218] width 6 height 6
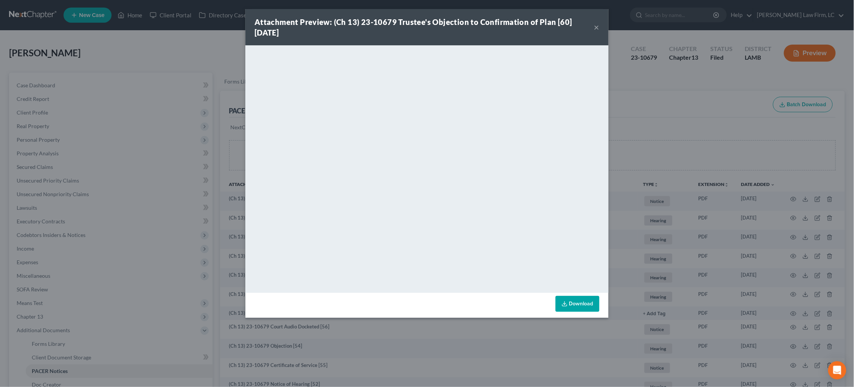
click at [682, 134] on div "Attachment Preview: (Ch 13) 23-10679 Trustee's Objection to Confirmation of Pla…" at bounding box center [427, 193] width 854 height 387
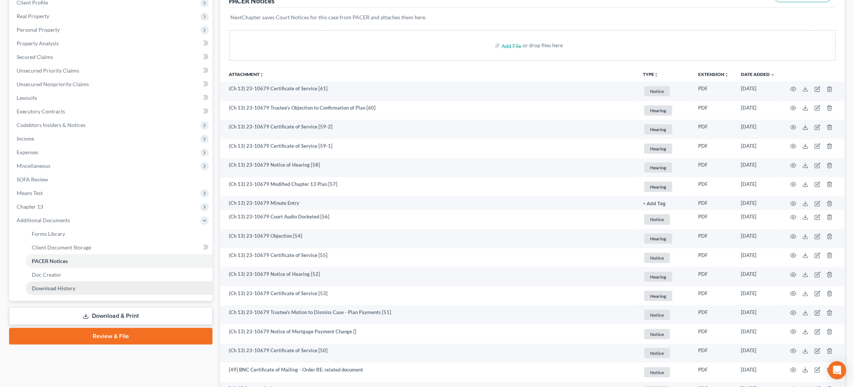
click at [129, 308] on link "Download & Print" at bounding box center [111, 317] width 204 height 18
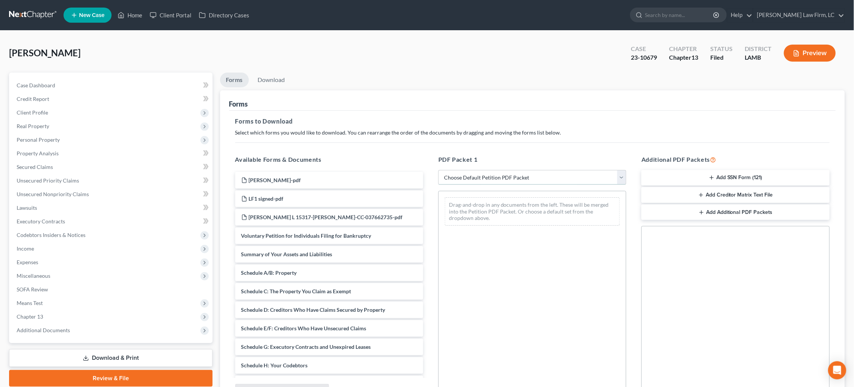
select select "4"
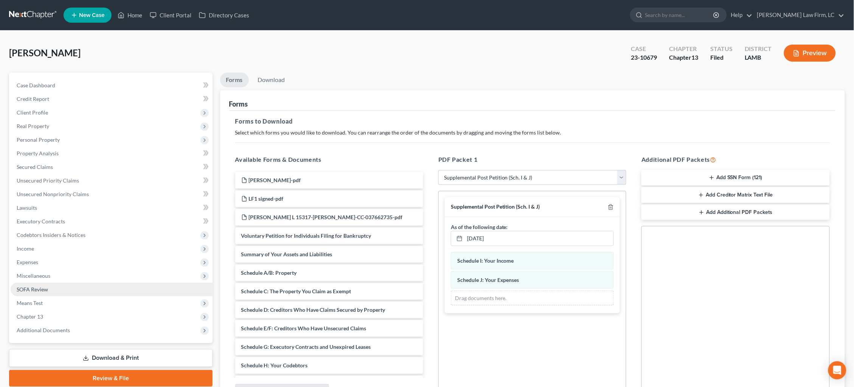
click at [75, 285] on link "SOFA Review" at bounding box center [112, 290] width 202 height 14
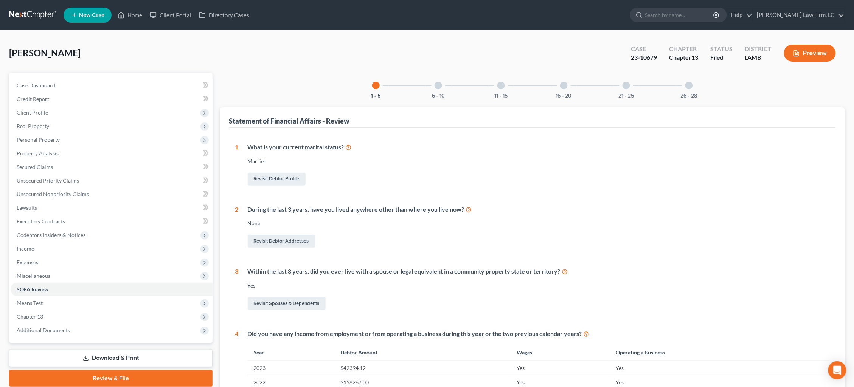
click at [114, 370] on link "Review & File" at bounding box center [111, 378] width 204 height 17
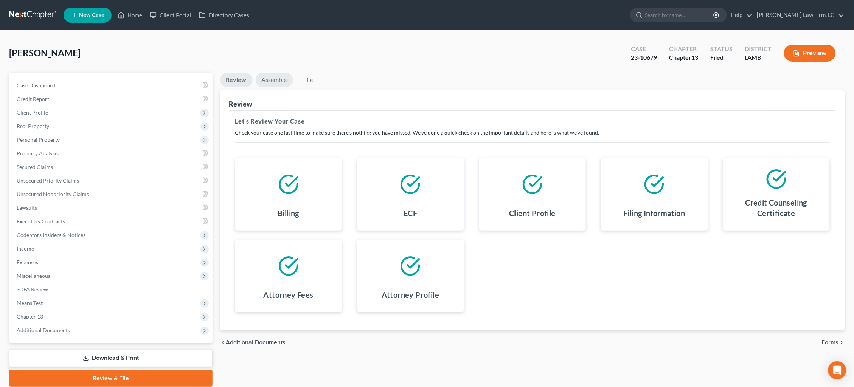
click at [282, 77] on link "Assemble" at bounding box center [274, 80] width 37 height 15
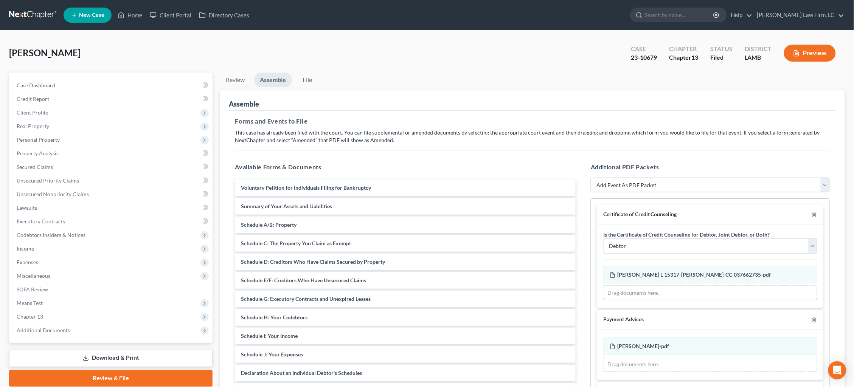
select select "3"
select select
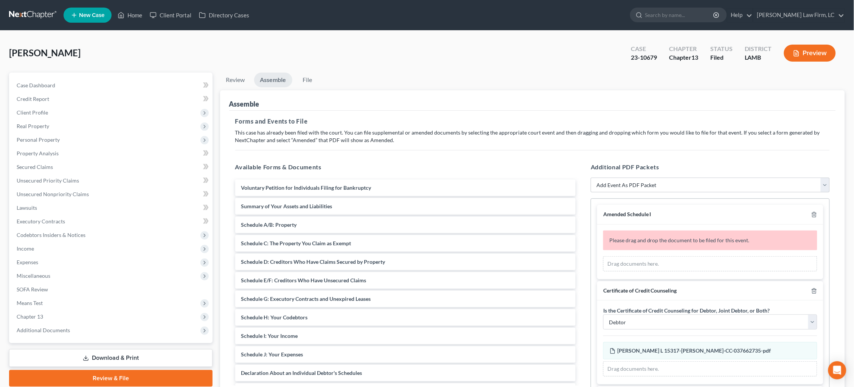
click at [814, 289] on icon "button" at bounding box center [814, 291] width 3 height 5
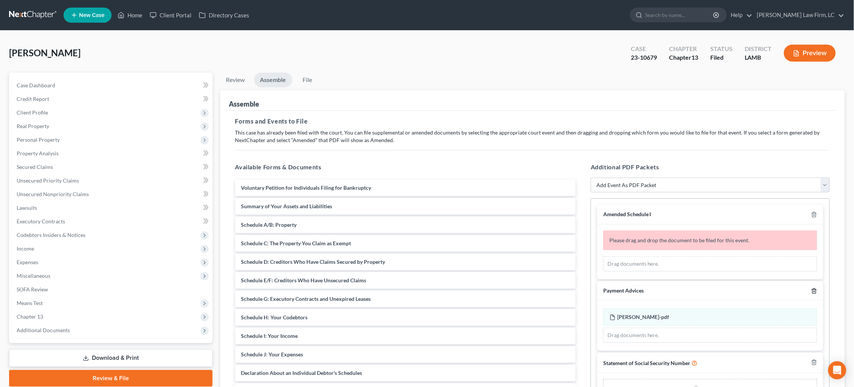
click at [814, 288] on icon "button" at bounding box center [815, 291] width 6 height 6
click at [814, 289] on icon "button" at bounding box center [814, 291] width 3 height 5
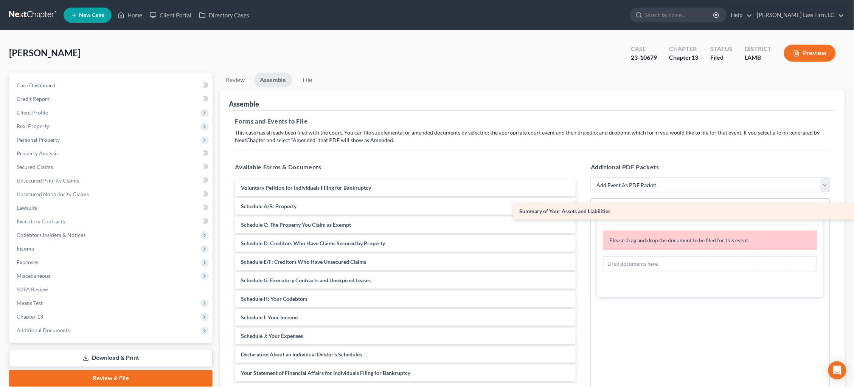
drag, startPoint x: 271, startPoint y: 205, endPoint x: 638, endPoint y: 208, distance: 367.1
click at [582, 208] on div "Summary of Your Assets and Liabilities Voluntary Petition for Individuals Filin…" at bounding box center [405, 364] width 353 height 369
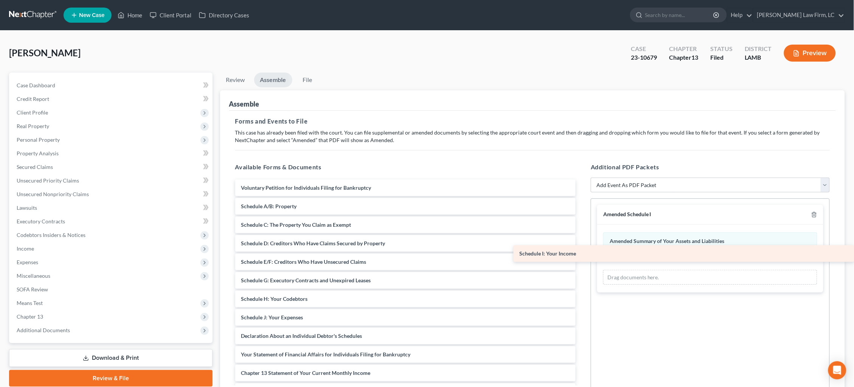
drag, startPoint x: 271, startPoint y: 314, endPoint x: 710, endPoint y: 261, distance: 441.8
click at [582, 261] on div "Schedule I: Your Income Voluntary Petition for Individuals Filing for Bankruptc…" at bounding box center [405, 355] width 353 height 350
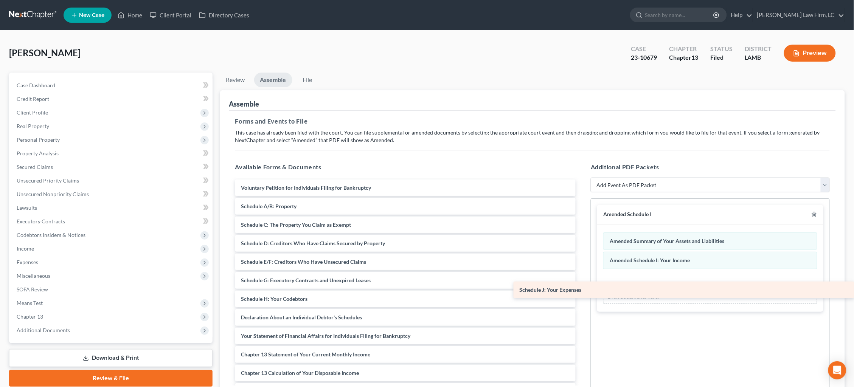
drag, startPoint x: 285, startPoint y: 314, endPoint x: 632, endPoint y: 291, distance: 348.1
click at [582, 291] on div "Schedule J: Your Expenses Voluntary Petition for Individuals Filing for Bankrup…" at bounding box center [405, 346] width 353 height 332
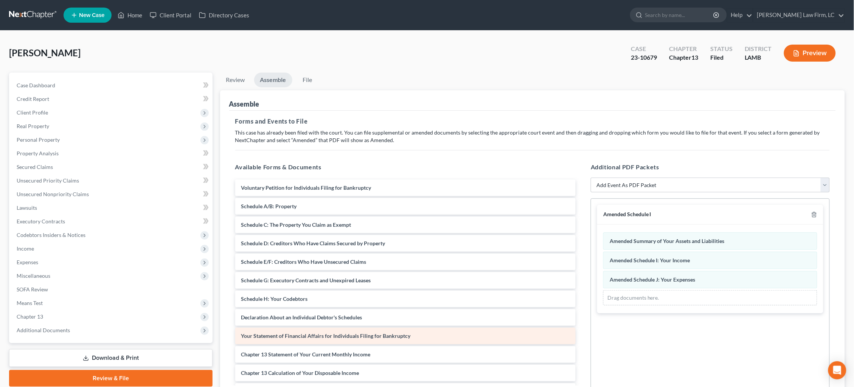
scroll to position [3, 0]
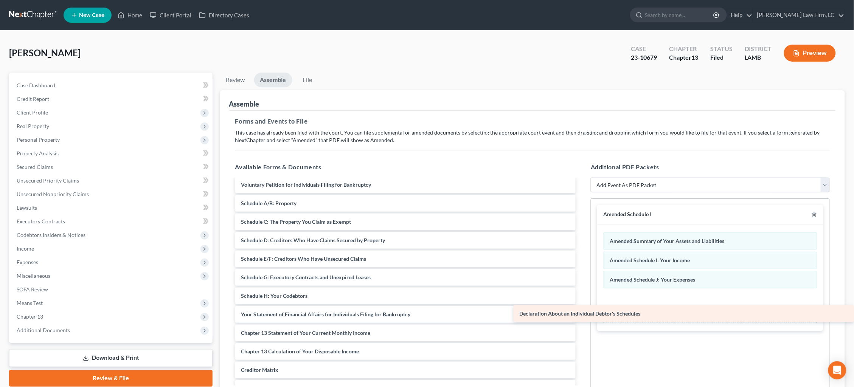
drag, startPoint x: 516, startPoint y: 322, endPoint x: 696, endPoint y: 315, distance: 179.9
click at [582, 314] on div "Declaration About an Individual Debtor's Schedules Voluntary Petition for Indiv…" at bounding box center [405, 333] width 353 height 313
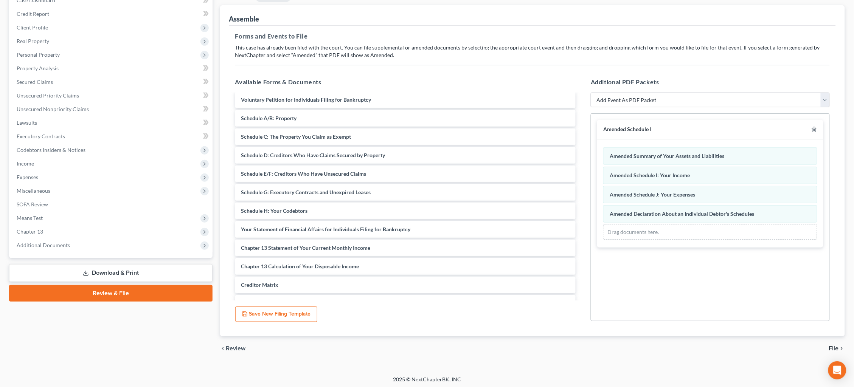
scroll to position [85, 0]
click at [836, 346] on span "File" at bounding box center [834, 349] width 10 height 6
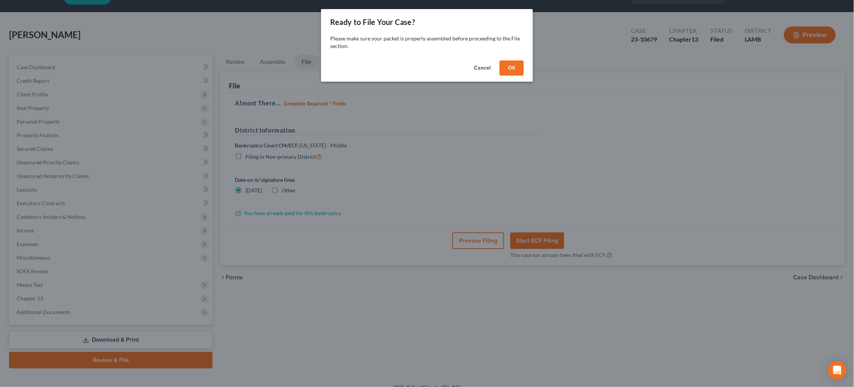
click at [509, 61] on button "OK" at bounding box center [512, 68] width 24 height 15
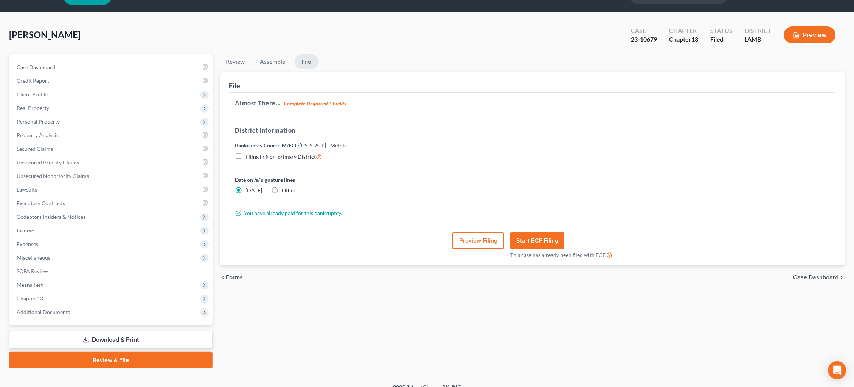
click at [535, 239] on button "Start ECF Filing" at bounding box center [537, 241] width 54 height 17
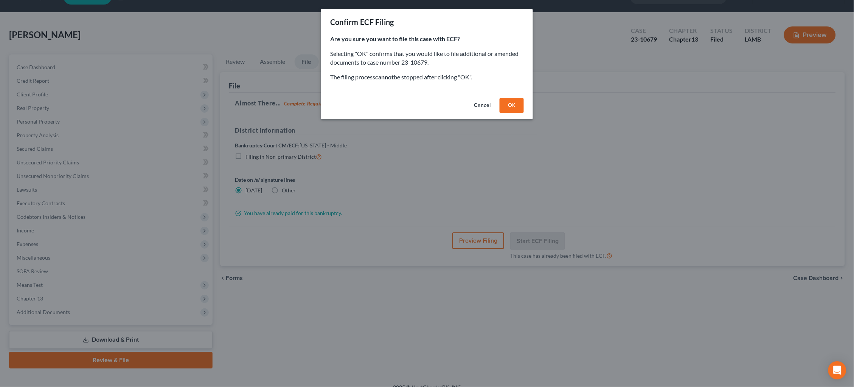
click at [514, 105] on button "OK" at bounding box center [512, 105] width 24 height 15
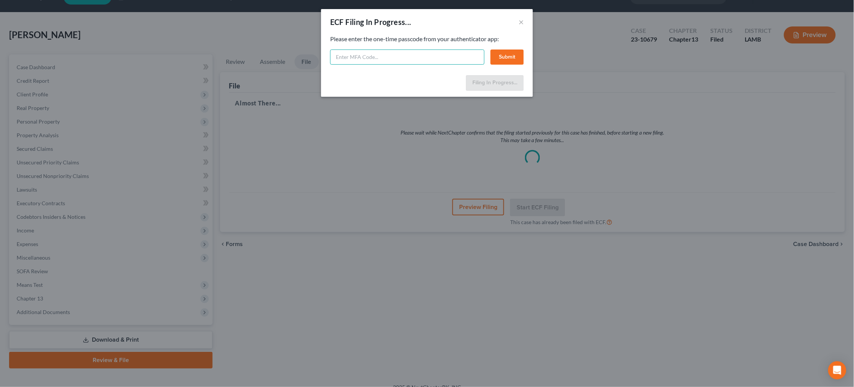
click at [392, 50] on input "text" at bounding box center [407, 57] width 154 height 15
type input "028785"
click at [516, 54] on button "Submit" at bounding box center [507, 57] width 33 height 15
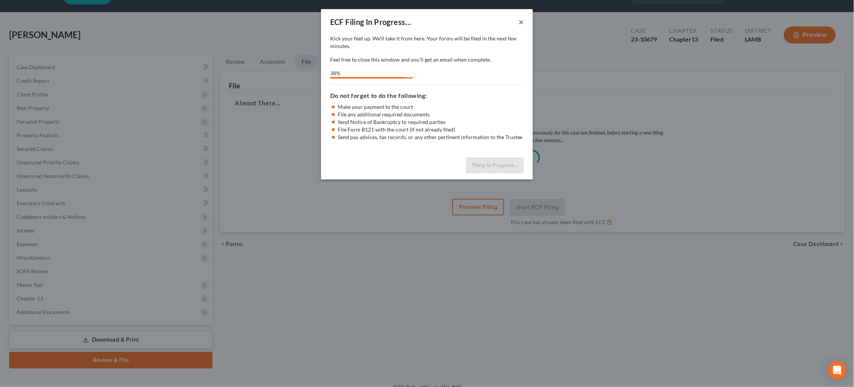
click at [523, 23] on button "×" at bounding box center [521, 21] width 5 height 9
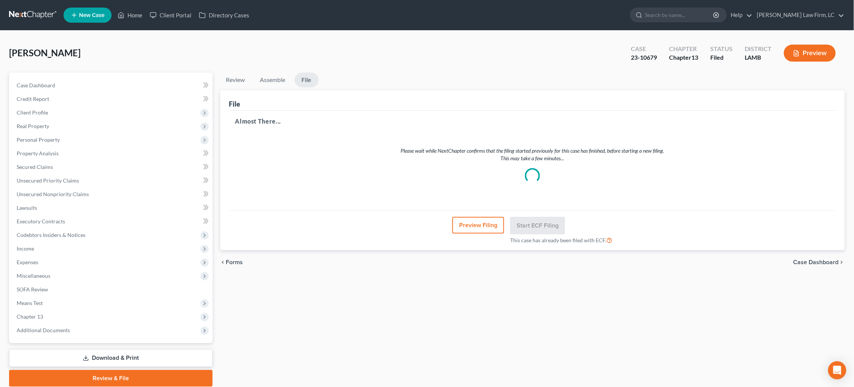
scroll to position [0, 0]
click at [26, 14] on link at bounding box center [33, 15] width 48 height 14
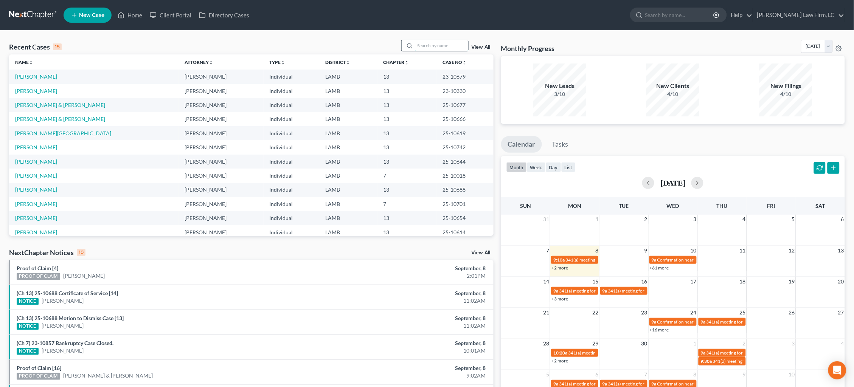
click at [440, 43] on input "search" at bounding box center [441, 45] width 53 height 11
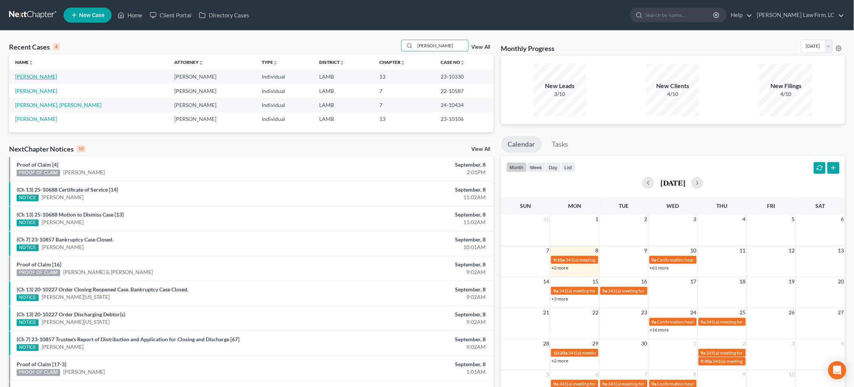
type input "[PERSON_NAME]"
click at [42, 75] on link "[PERSON_NAME]" at bounding box center [36, 76] width 42 height 6
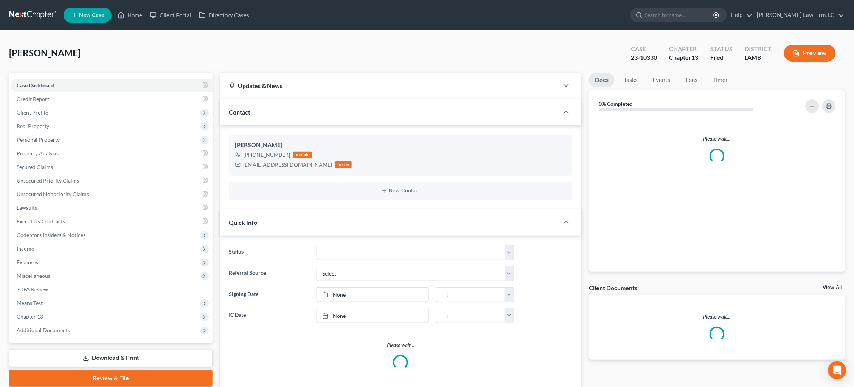
drag, startPoint x: 75, startPoint y: 322, endPoint x: 73, endPoint y: 335, distance: 12.7
click at [75, 324] on span "Additional Documents" at bounding box center [112, 331] width 202 height 14
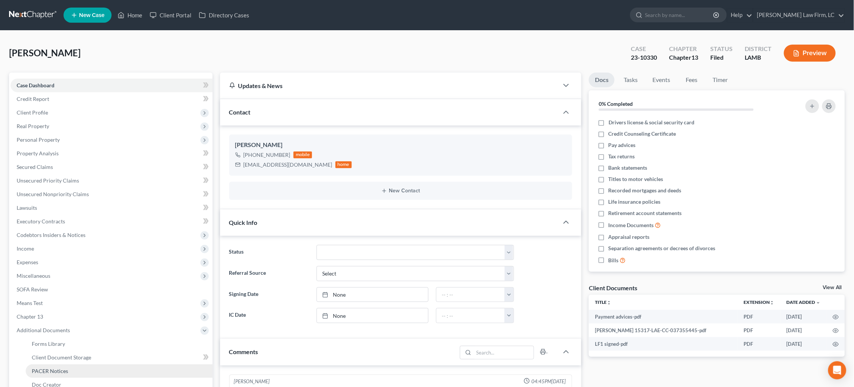
click at [69, 365] on link "PACER Notices" at bounding box center [119, 372] width 187 height 14
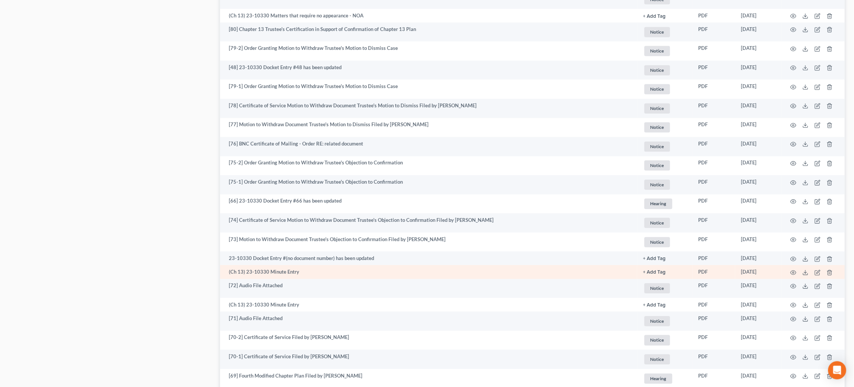
scroll to position [509, 0]
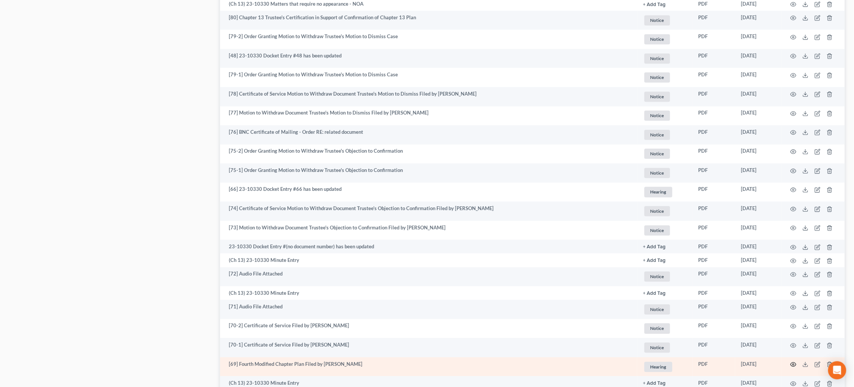
click at [794, 364] on circle "button" at bounding box center [794, 365] width 2 height 2
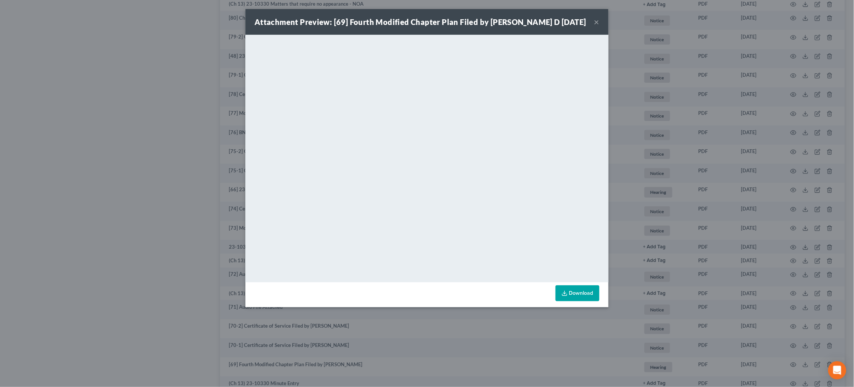
click at [165, 60] on div "Attachment Preview: [69] Fourth Modified Chapter Plan Filed by Mitchell D 07/02…" at bounding box center [427, 193] width 854 height 387
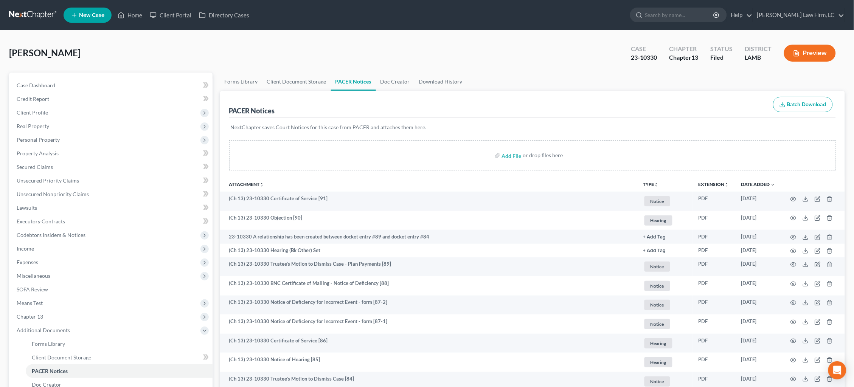
scroll to position [0, 0]
click at [20, 6] on nav "Home New Case Client Portal Directory Cases Dickson Law Firm, LC dam@dicksonlaw…" at bounding box center [427, 15] width 854 height 30
click at [22, 11] on link at bounding box center [33, 15] width 48 height 14
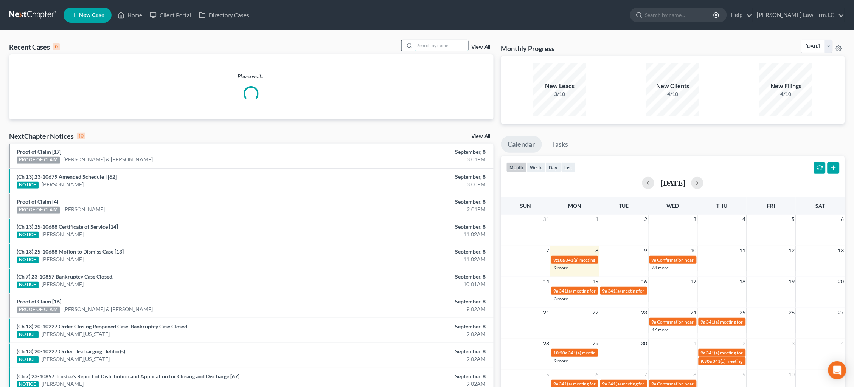
click at [435, 45] on input "search" at bounding box center [441, 45] width 53 height 11
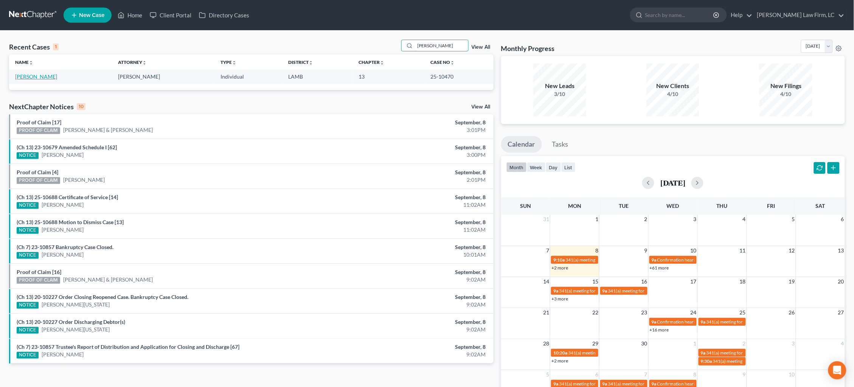
type input "[PERSON_NAME]"
click at [42, 77] on link "[PERSON_NAME]" at bounding box center [36, 76] width 42 height 6
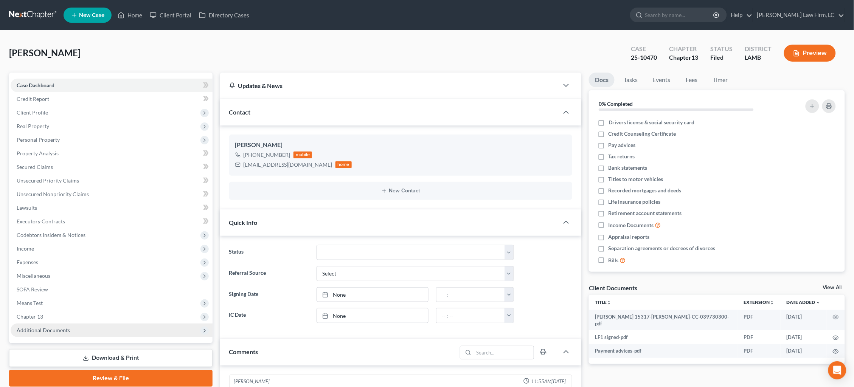
drag, startPoint x: 53, startPoint y: 320, endPoint x: 50, endPoint y: 322, distance: 4.2
click at [50, 327] on span "Additional Documents" at bounding box center [43, 330] width 53 height 6
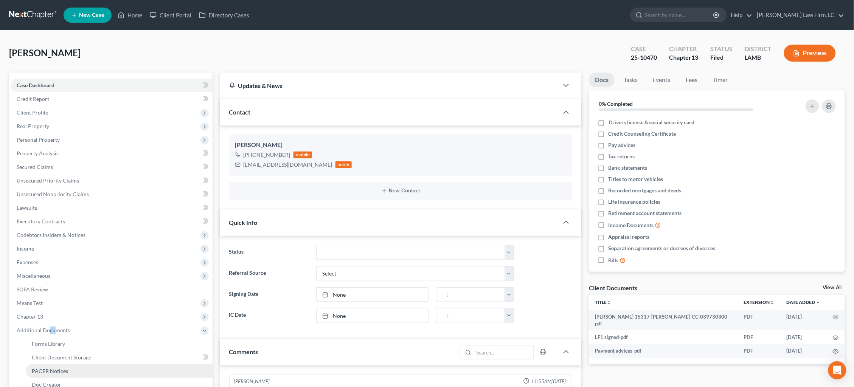
click at [51, 368] on span "PACER Notices" at bounding box center [50, 371] width 36 height 6
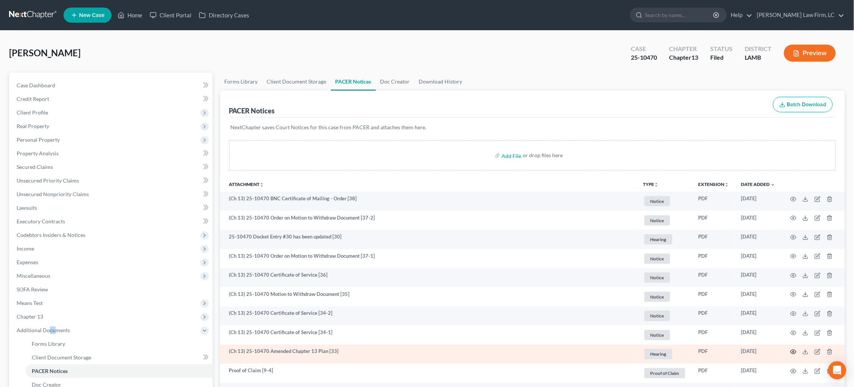
click at [795, 350] on icon "button" at bounding box center [794, 352] width 6 height 6
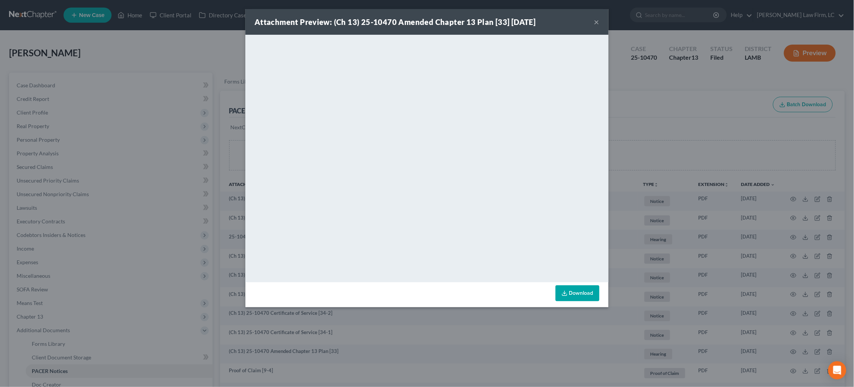
click at [635, 170] on div "Attachment Preview: (Ch 13) 25-10470 Amended Chapter 13 Plan [33] [DATE] × <obj…" at bounding box center [427, 193] width 854 height 387
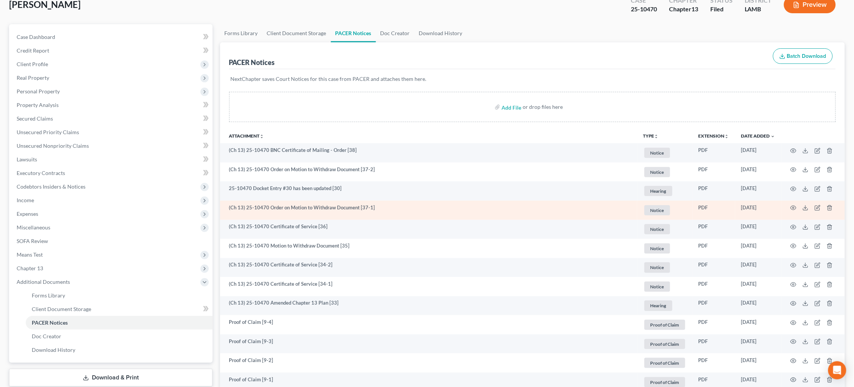
scroll to position [67, 0]
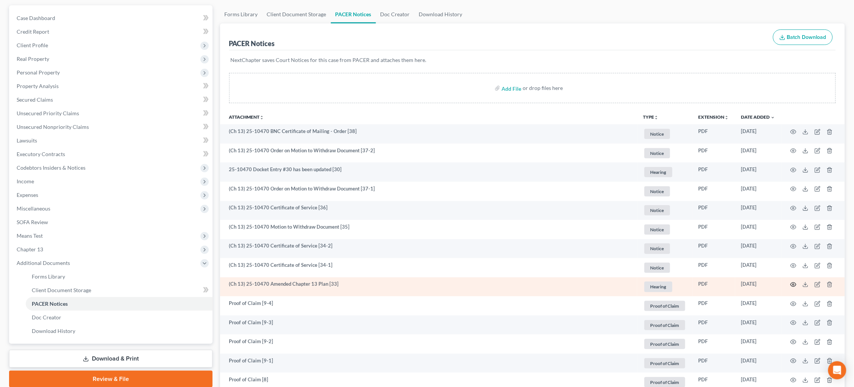
click at [793, 283] on icon "button" at bounding box center [794, 285] width 6 height 6
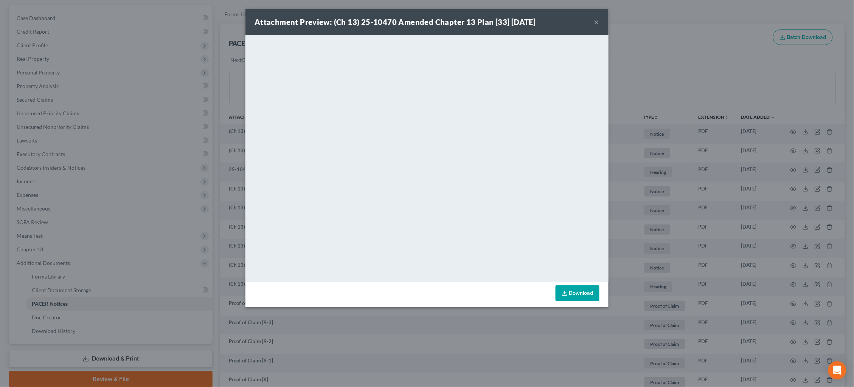
click at [729, 78] on div "Attachment Preview: (Ch 13) 25-10470 Amended Chapter 13 Plan [33] 09/02/2025 × …" at bounding box center [427, 193] width 854 height 387
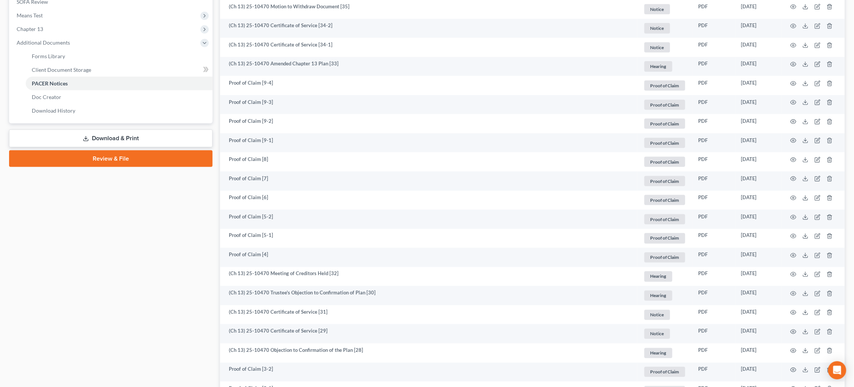
scroll to position [240, 0]
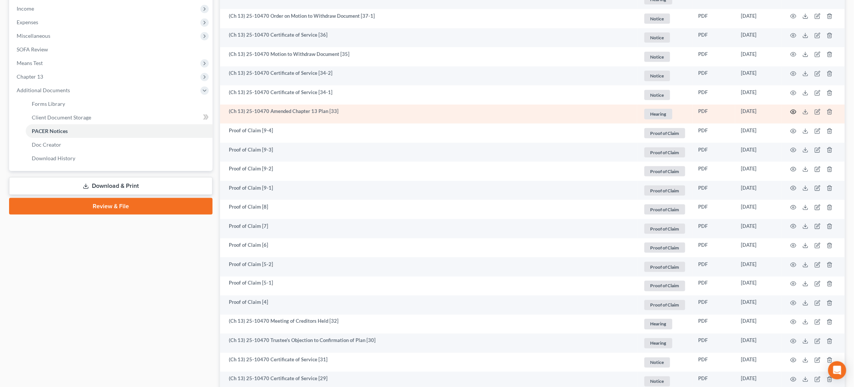
click at [793, 109] on icon "button" at bounding box center [794, 112] width 6 height 6
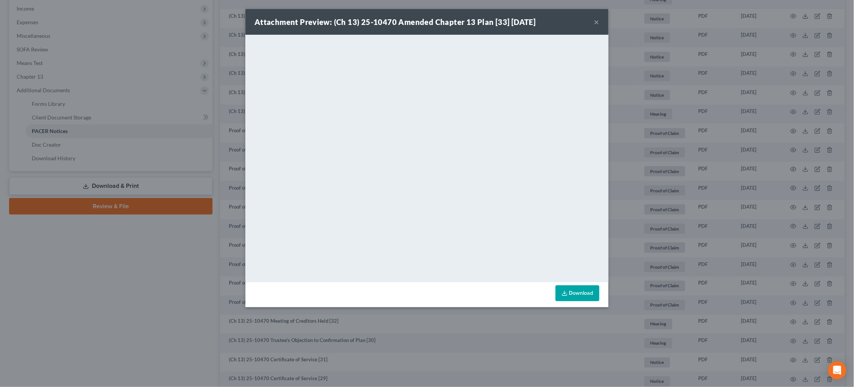
click at [598, 23] on button "×" at bounding box center [596, 21] width 5 height 9
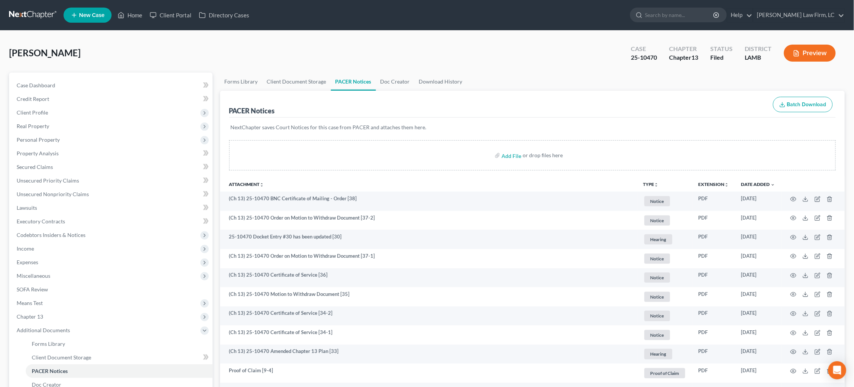
scroll to position [0, 0]
click at [36, 14] on link at bounding box center [33, 15] width 48 height 14
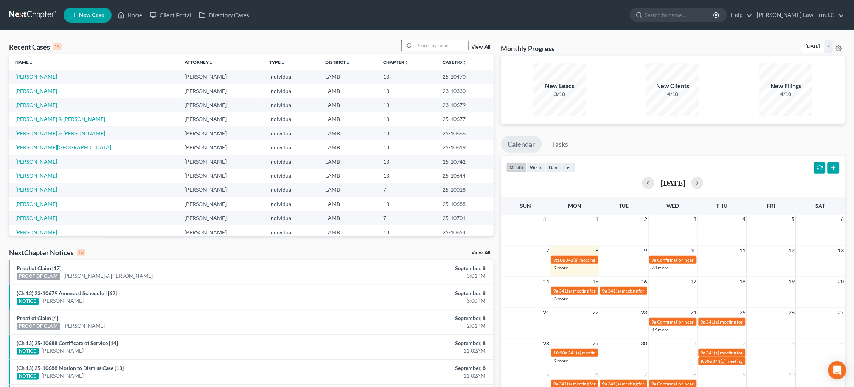
click at [437, 42] on input "search" at bounding box center [441, 45] width 53 height 11
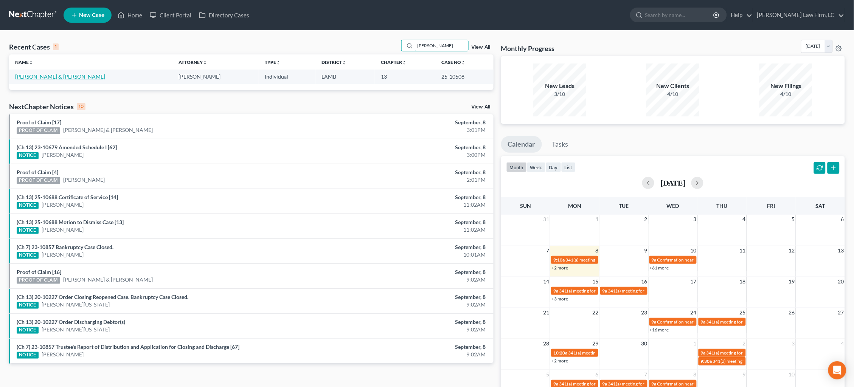
type input "[PERSON_NAME]"
click at [46, 79] on link "[PERSON_NAME] & [PERSON_NAME]" at bounding box center [60, 76] width 90 height 6
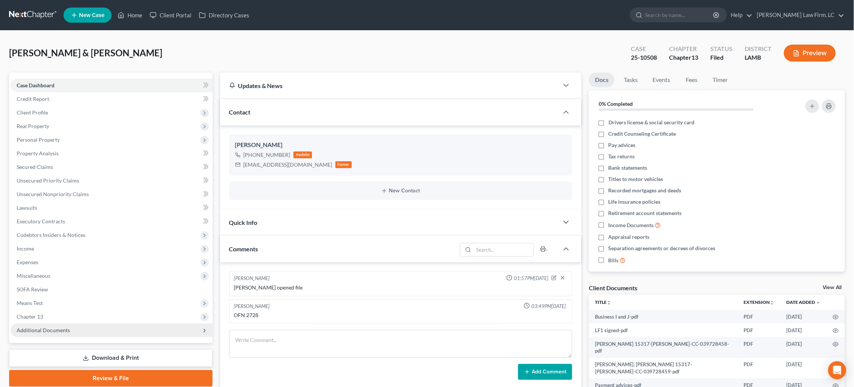
click at [48, 325] on span "Additional Documents" at bounding box center [112, 331] width 202 height 14
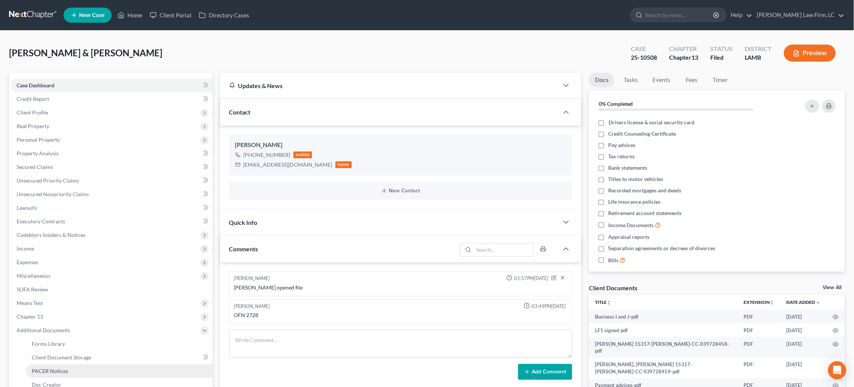
click at [48, 368] on span "PACER Notices" at bounding box center [50, 371] width 36 height 6
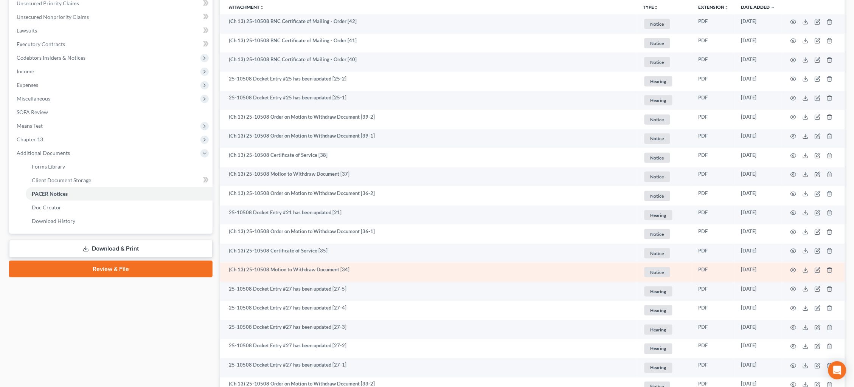
scroll to position [180, 0]
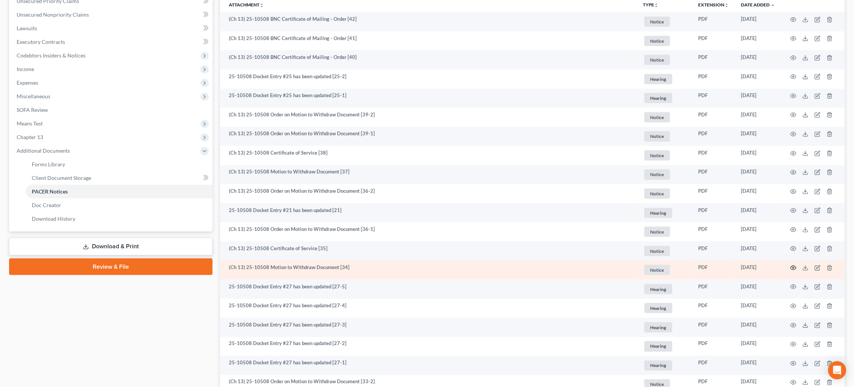
click at [793, 265] on icon "button" at bounding box center [794, 268] width 6 height 6
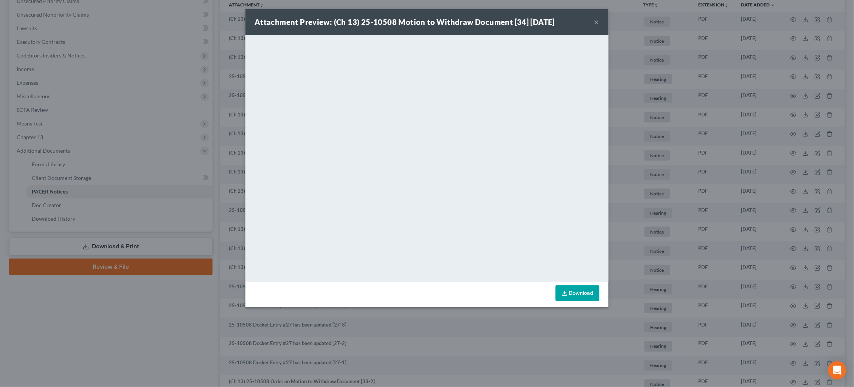
click at [703, 224] on div "Attachment Preview: (Ch 13) 25-10508 Motion to Withdraw Document [34] [DATE] × …" at bounding box center [427, 193] width 854 height 387
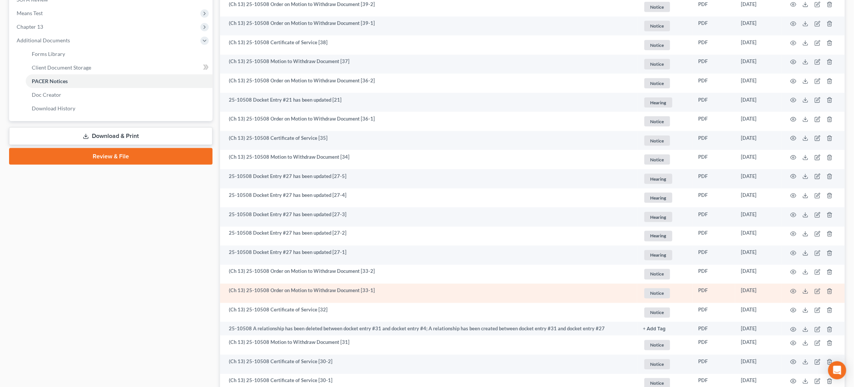
scroll to position [291, 0]
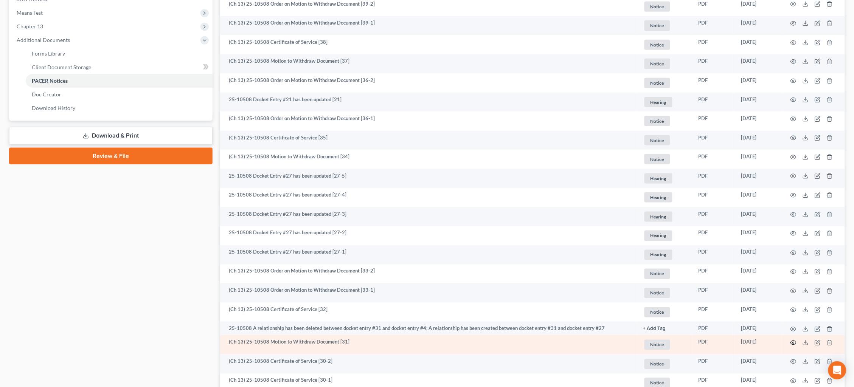
click at [793, 342] on circle "button" at bounding box center [794, 343] width 2 height 2
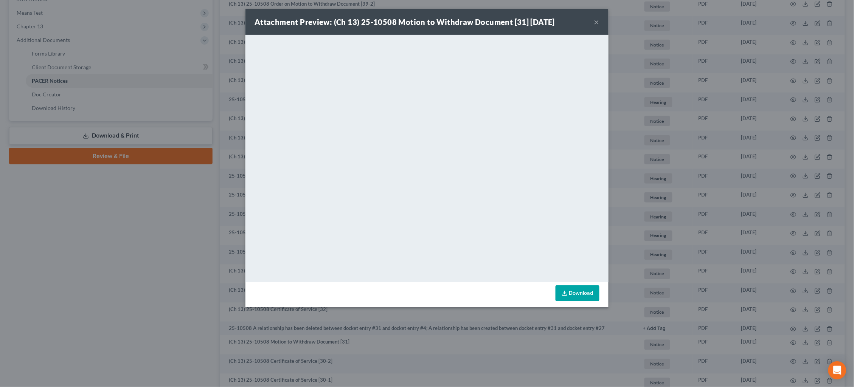
click at [688, 223] on div "Attachment Preview: (Ch 13) 25-10508 Motion to Withdraw Document [31] [DATE] × …" at bounding box center [427, 193] width 854 height 387
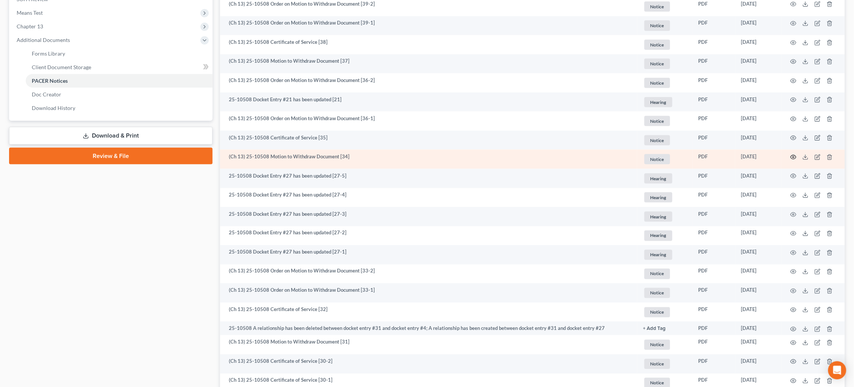
click at [794, 157] on circle "button" at bounding box center [794, 158] width 2 height 2
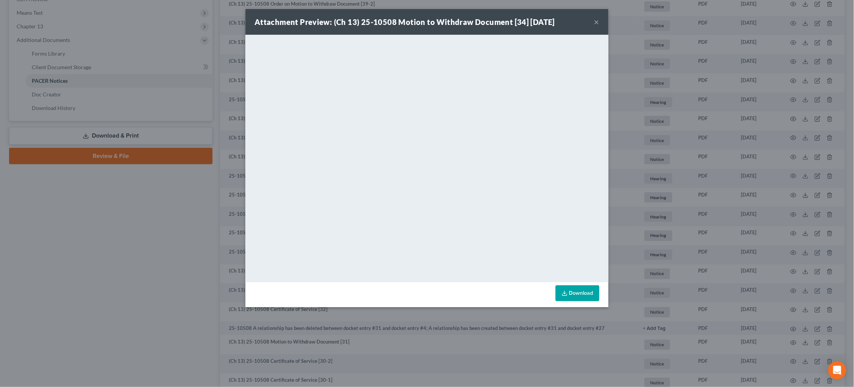
click at [707, 152] on div "Attachment Preview: (Ch 13) 25-10508 Motion to Withdraw Document [34] 09/03/202…" at bounding box center [427, 193] width 854 height 387
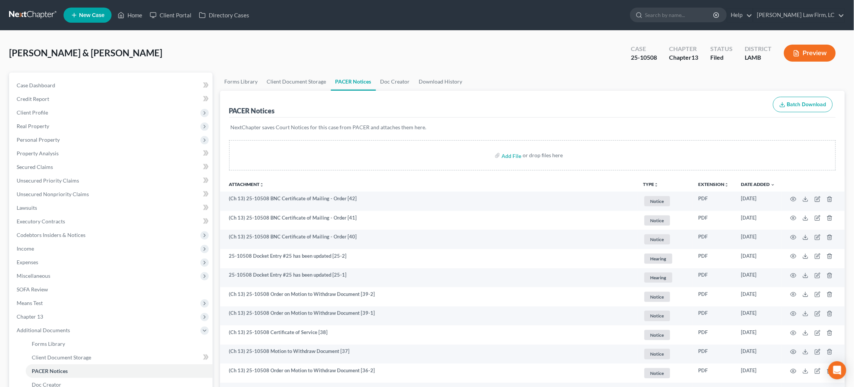
scroll to position [0, 0]
click at [19, 16] on link at bounding box center [33, 15] width 48 height 14
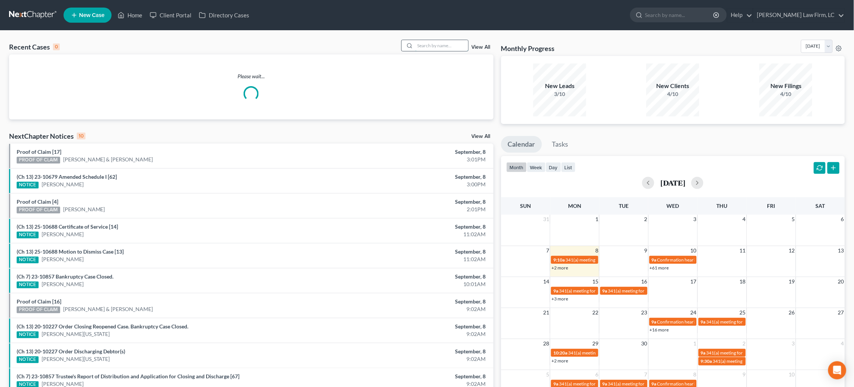
click at [432, 49] on input "search" at bounding box center [441, 45] width 53 height 11
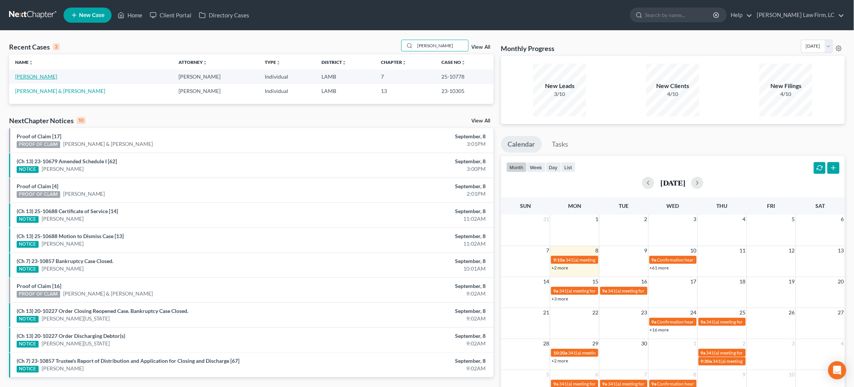
type input "[PERSON_NAME]"
click at [34, 76] on link "[PERSON_NAME]" at bounding box center [36, 76] width 42 height 6
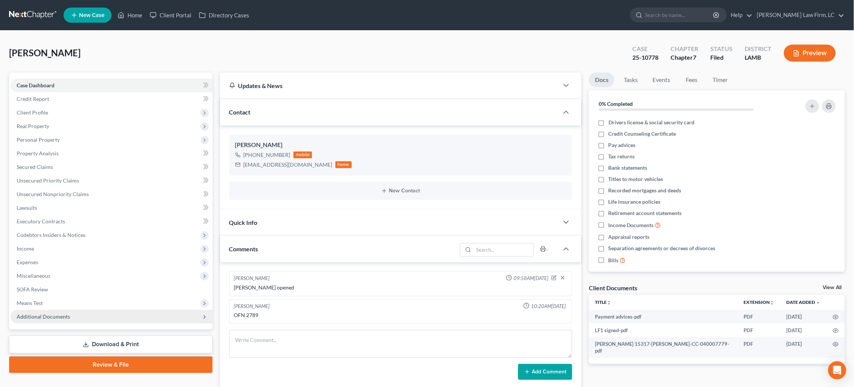
click at [61, 314] on span "Additional Documents" at bounding box center [43, 317] width 53 height 6
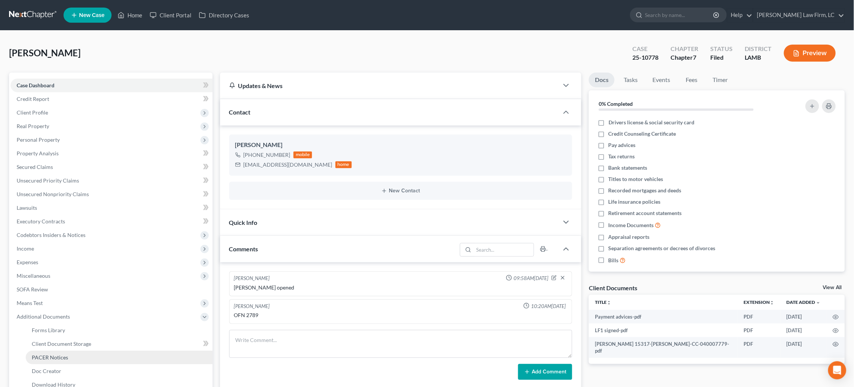
click at [57, 355] on span "PACER Notices" at bounding box center [50, 358] width 36 height 6
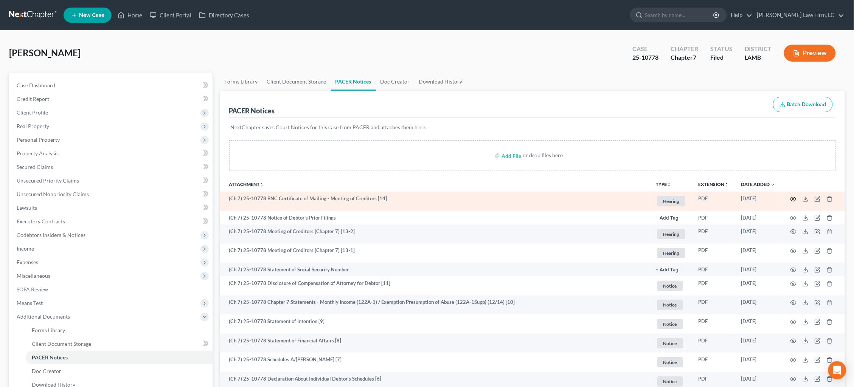
click at [794, 196] on icon "button" at bounding box center [794, 199] width 6 height 6
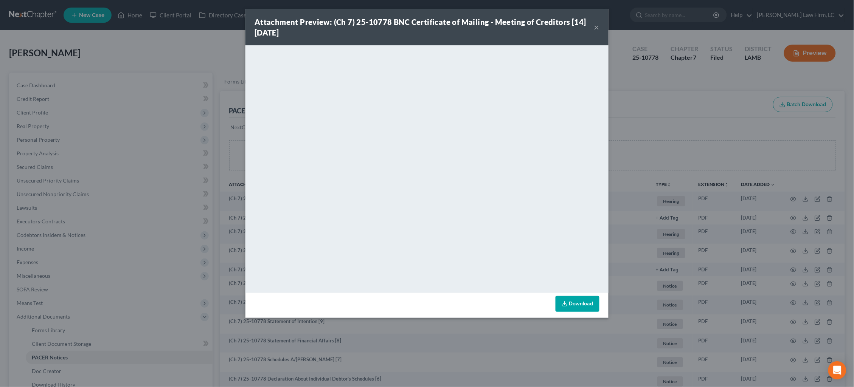
click at [213, 66] on div "Attachment Preview: (Ch 7) 25-10778 BNC Certificate of Mailing - Meeting of Cre…" at bounding box center [427, 193] width 854 height 387
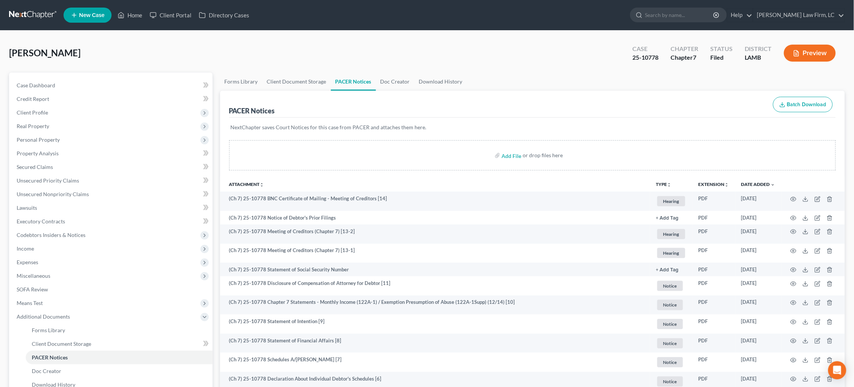
click at [37, 13] on link at bounding box center [33, 15] width 48 height 14
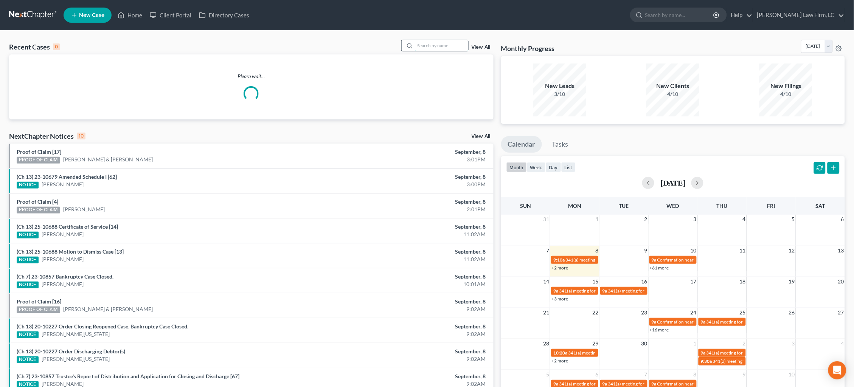
click at [448, 45] on input "search" at bounding box center [441, 45] width 53 height 11
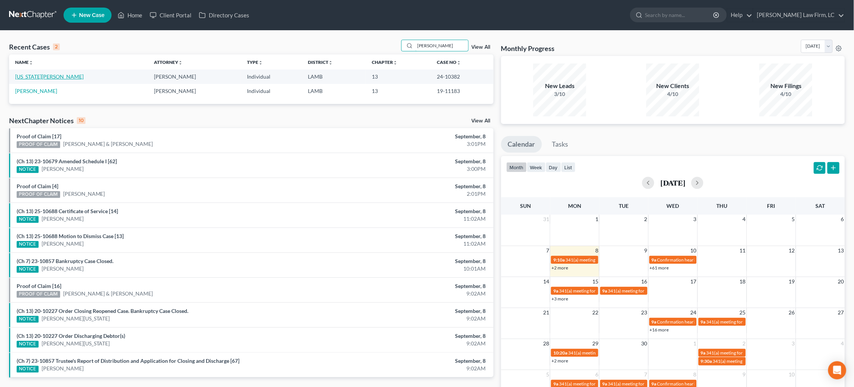
type input "[PERSON_NAME]"
click at [51, 78] on link "[US_STATE][PERSON_NAME]" at bounding box center [49, 76] width 68 height 6
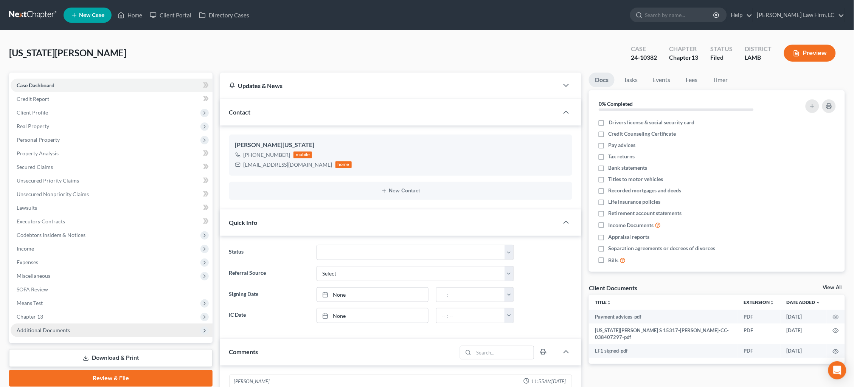
click at [60, 327] on span "Additional Documents" at bounding box center [43, 330] width 53 height 6
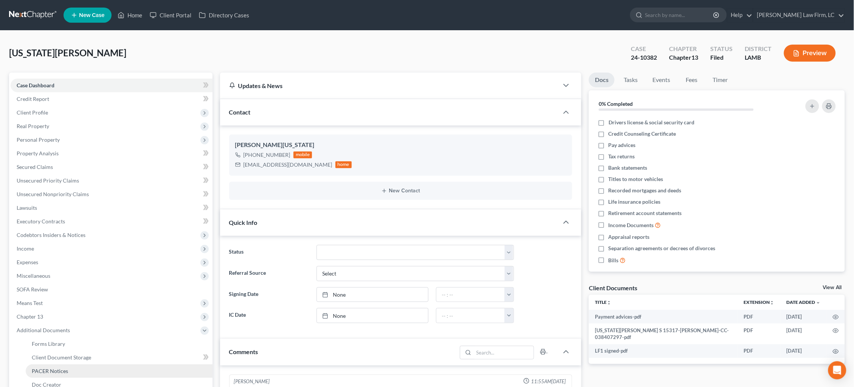
click at [81, 365] on link "PACER Notices" at bounding box center [119, 372] width 187 height 14
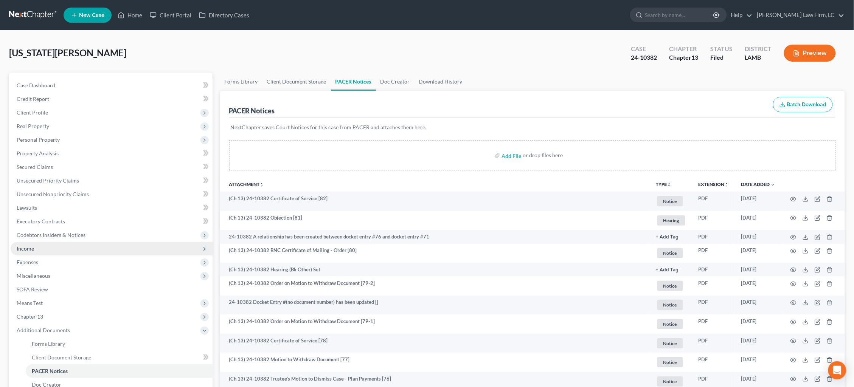
click at [95, 246] on span "Income" at bounding box center [112, 249] width 202 height 14
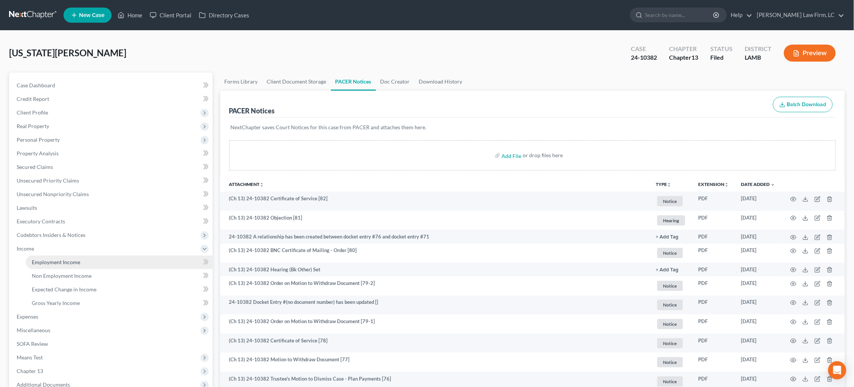
click at [104, 256] on link "Employment Income" at bounding box center [119, 263] width 187 height 14
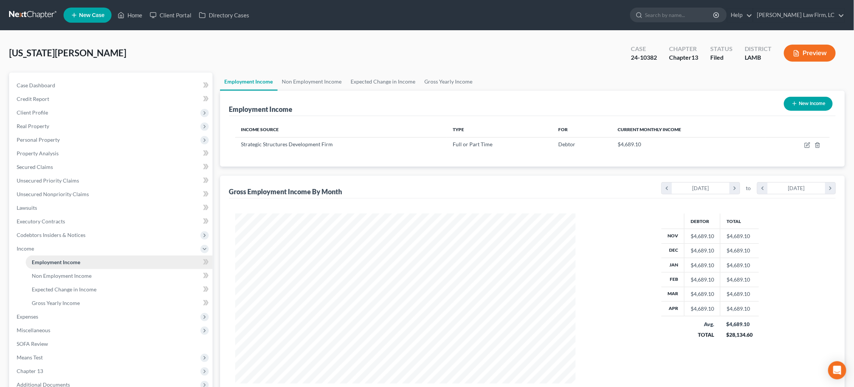
scroll to position [170, 356]
click at [808, 145] on icon "button" at bounding box center [808, 145] width 6 height 6
select select "0"
select select "19"
select select "2"
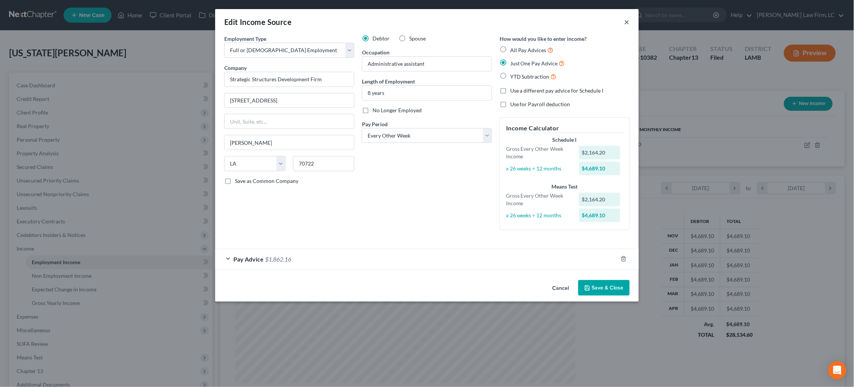
click at [627, 24] on button "×" at bounding box center [627, 21] width 5 height 9
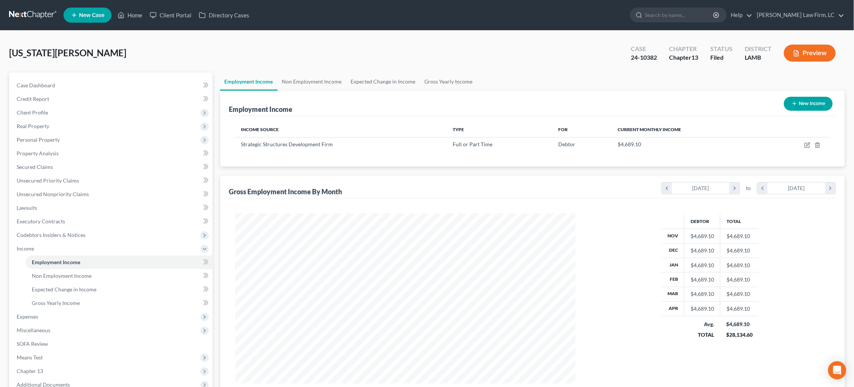
click at [39, 18] on link at bounding box center [33, 15] width 48 height 14
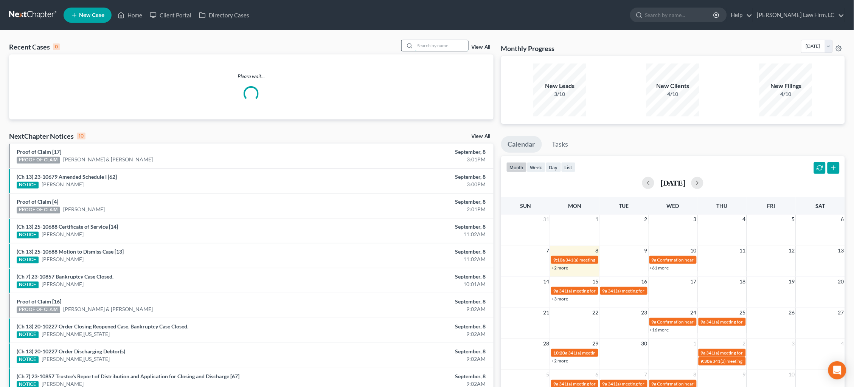
click at [438, 46] on input "search" at bounding box center [441, 45] width 53 height 11
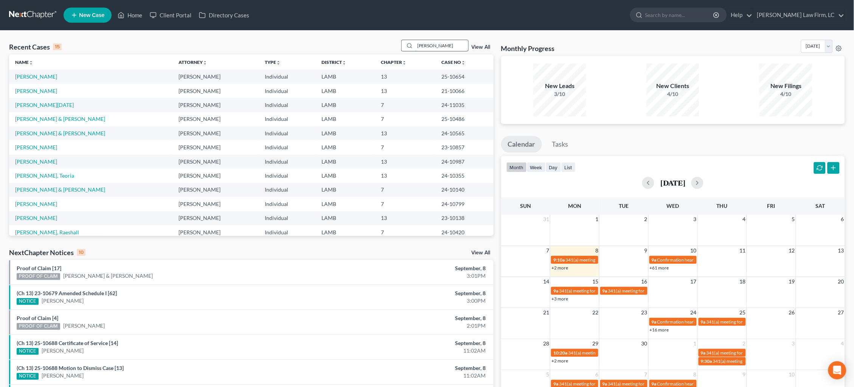
type input "[PERSON_NAME]"
drag, startPoint x: 438, startPoint y: 45, endPoint x: 39, endPoint y: 76, distance: 400.8
click at [39, 76] on link "[PERSON_NAME]" at bounding box center [36, 76] width 42 height 6
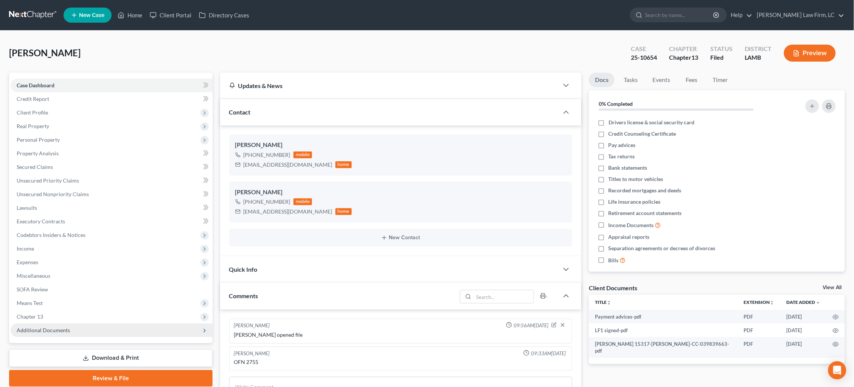
click at [68, 324] on span "Additional Documents" at bounding box center [112, 331] width 202 height 14
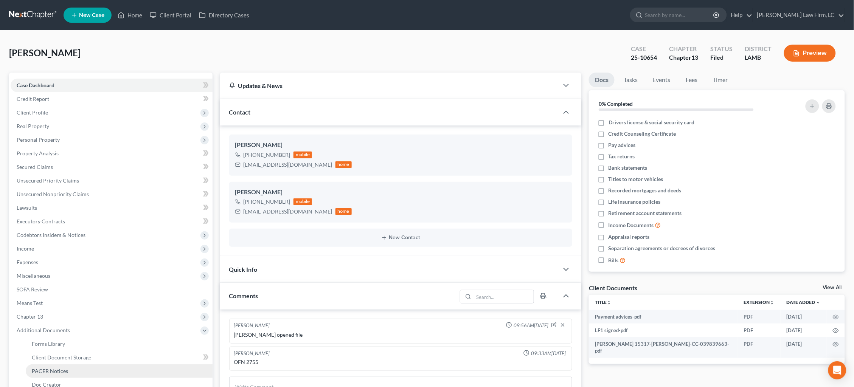
click at [56, 368] on span "PACER Notices" at bounding box center [50, 371] width 36 height 6
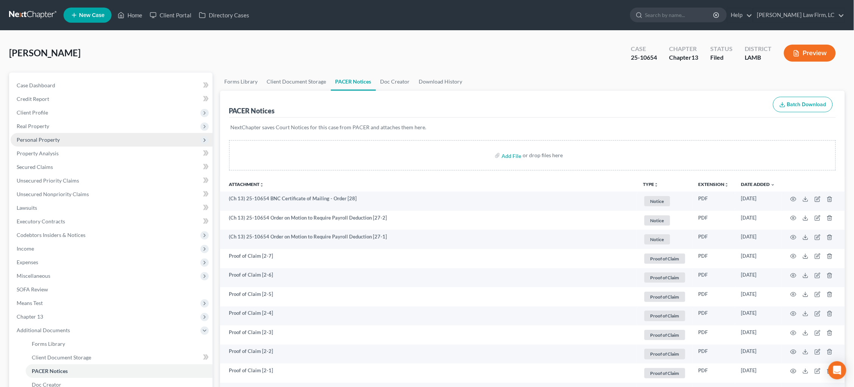
click at [52, 137] on span "Personal Property" at bounding box center [38, 140] width 43 height 6
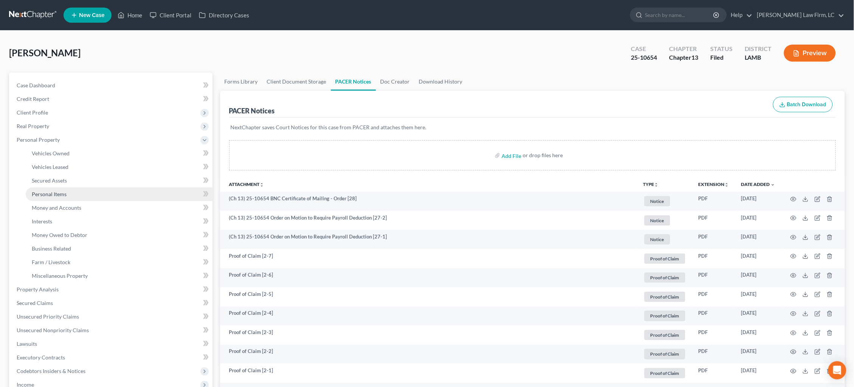
click at [65, 193] on span "Personal Items" at bounding box center [49, 194] width 35 height 6
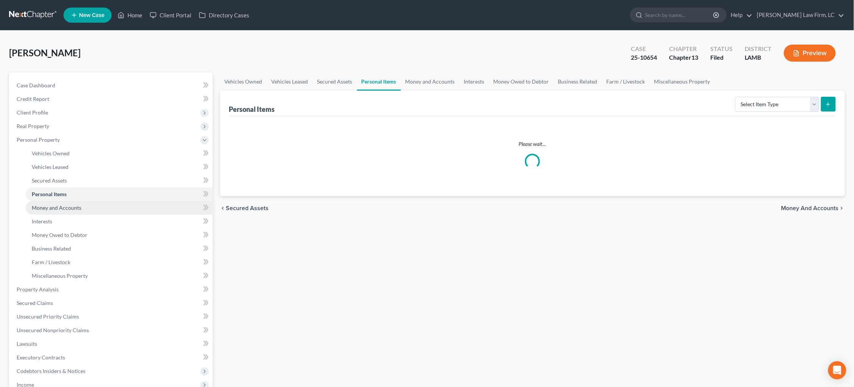
click at [70, 205] on span "Money and Accounts" at bounding box center [57, 208] width 50 height 6
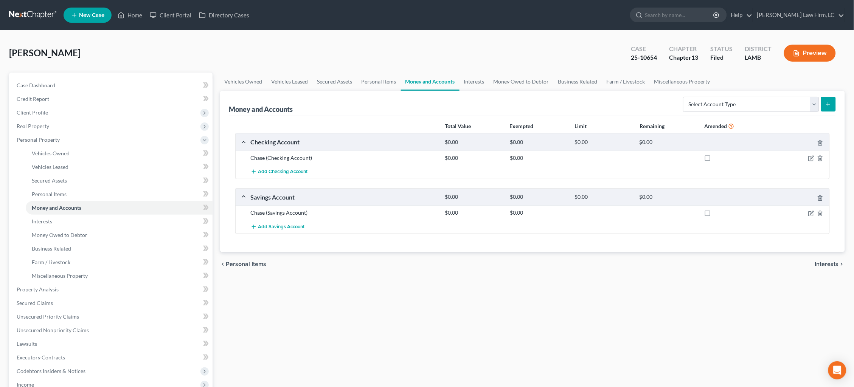
click at [37, 16] on link at bounding box center [33, 15] width 48 height 14
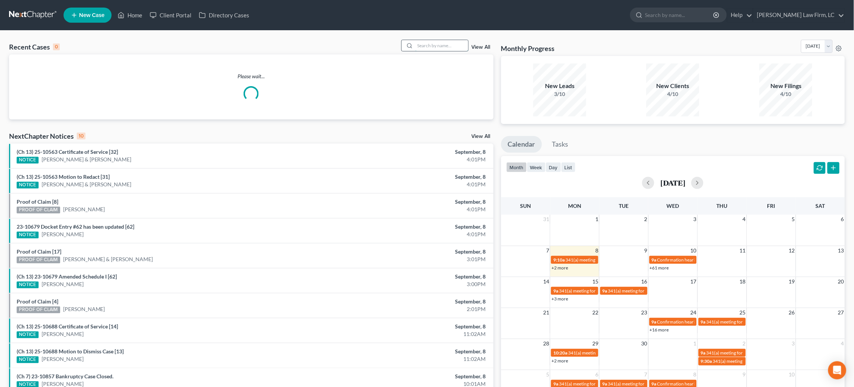
click at [438, 46] on input "search" at bounding box center [441, 45] width 53 height 11
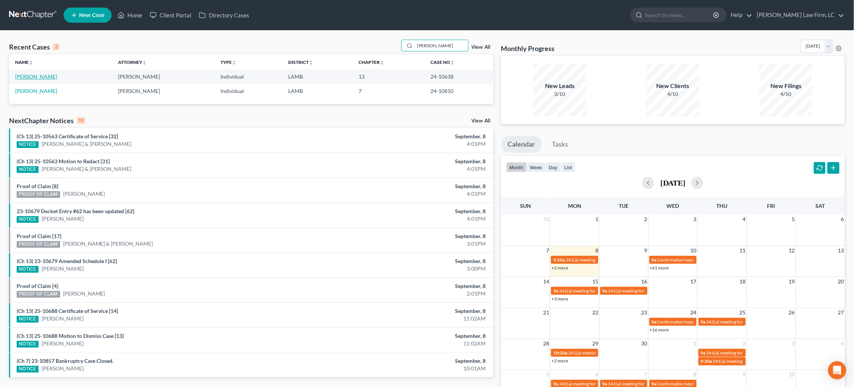
type input "Howard"
click at [31, 74] on link "[PERSON_NAME]" at bounding box center [36, 76] width 42 height 6
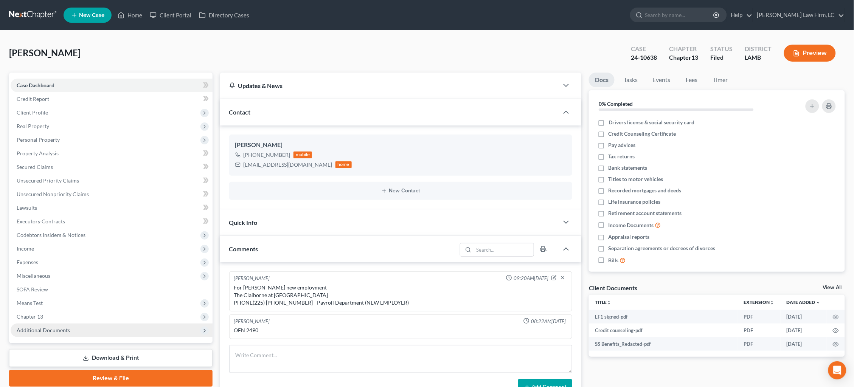
click at [59, 325] on span "Additional Documents" at bounding box center [112, 331] width 202 height 14
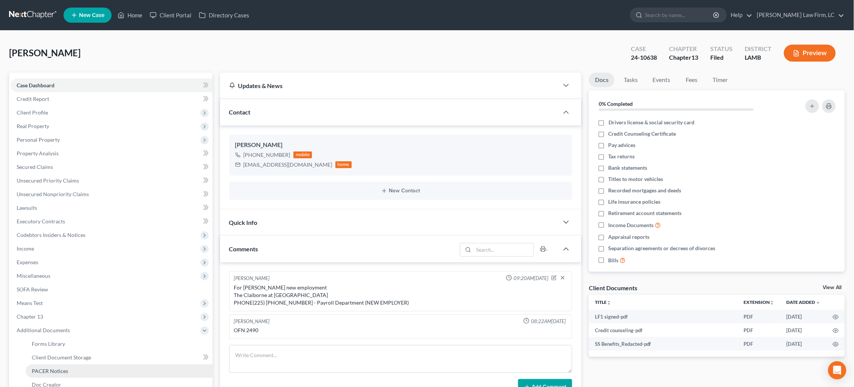
click at [56, 368] on span "PACER Notices" at bounding box center [50, 371] width 36 height 6
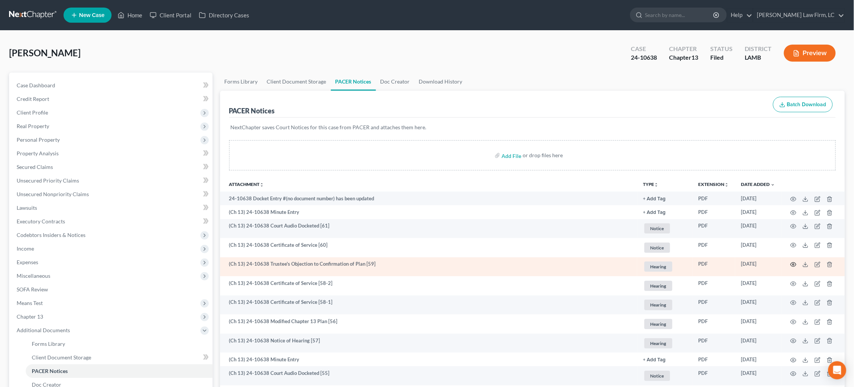
click at [794, 264] on icon "button" at bounding box center [794, 265] width 6 height 6
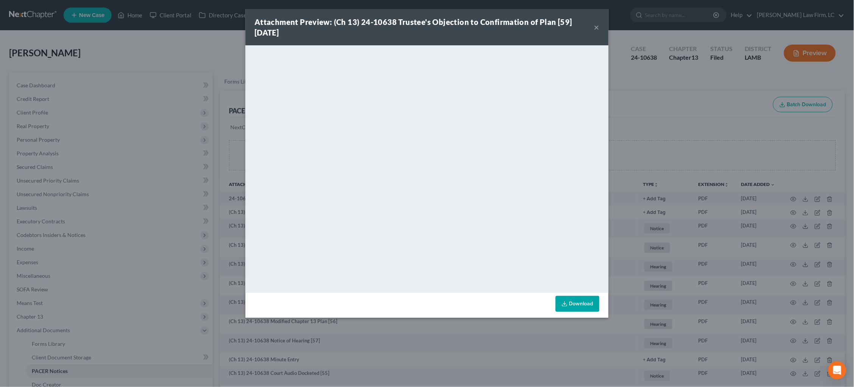
click at [642, 143] on div "Attachment Preview: (Ch 13) 24-10638 Trustee's Objection to Confirmation of Pla…" at bounding box center [427, 193] width 854 height 387
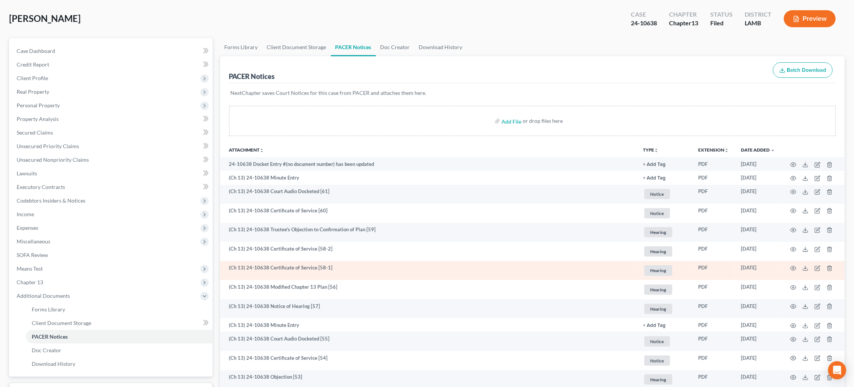
scroll to position [39, 0]
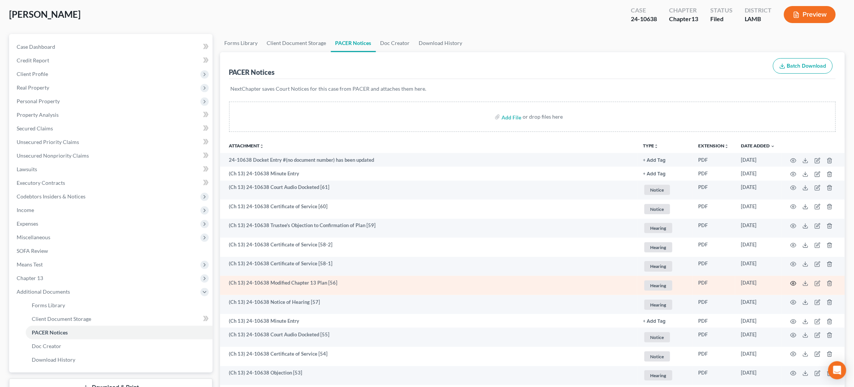
click at [794, 282] on icon "button" at bounding box center [794, 284] width 6 height 6
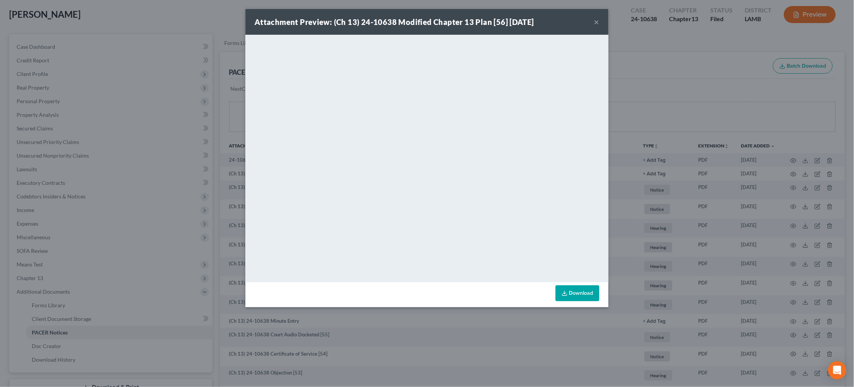
click at [598, 22] on button "×" at bounding box center [596, 21] width 5 height 9
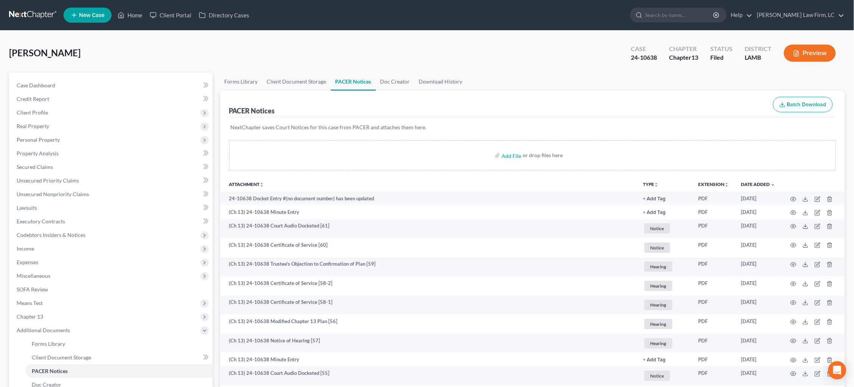
scroll to position [0, 0]
click at [28, 16] on link at bounding box center [33, 15] width 48 height 14
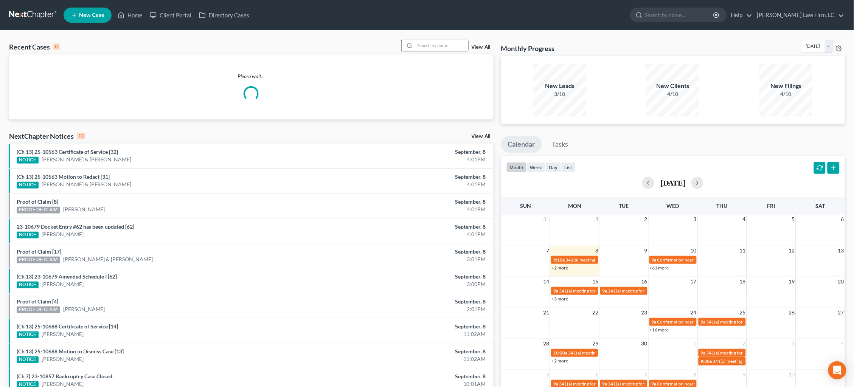
click at [433, 45] on input "search" at bounding box center [441, 45] width 53 height 11
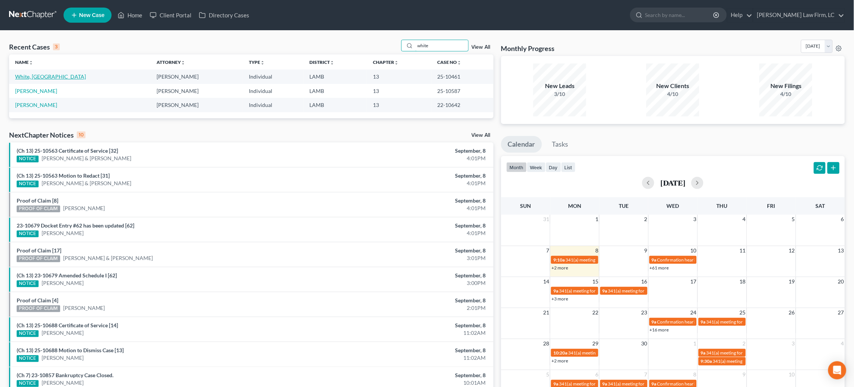
type input "white"
click at [33, 76] on link "White, [GEOGRAPHIC_DATA]" at bounding box center [50, 76] width 71 height 6
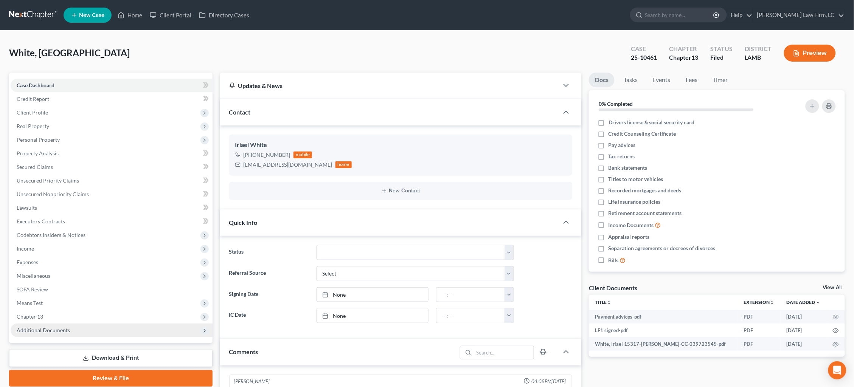
click at [60, 327] on span "Additional Documents" at bounding box center [43, 330] width 53 height 6
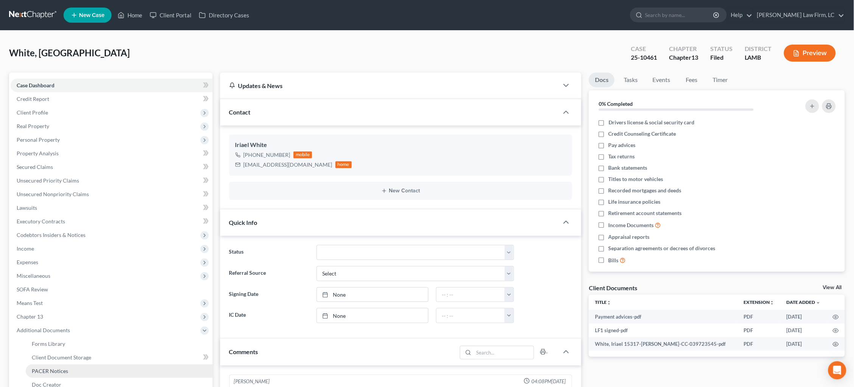
click at [65, 368] on span "PACER Notices" at bounding box center [50, 371] width 36 height 6
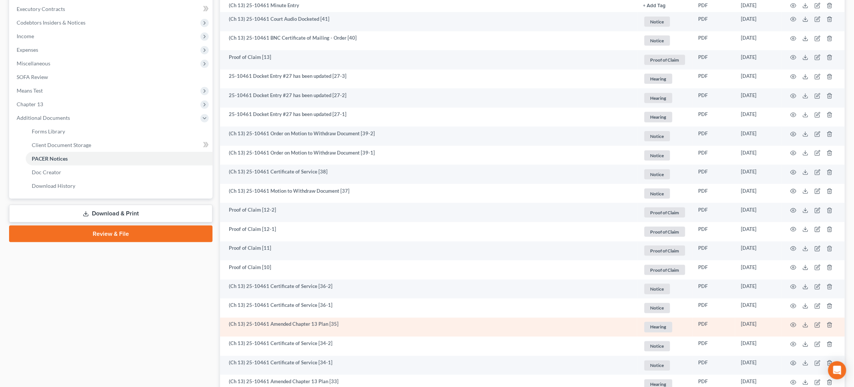
scroll to position [213, 0]
click at [793, 322] on icon "button" at bounding box center [794, 325] width 6 height 6
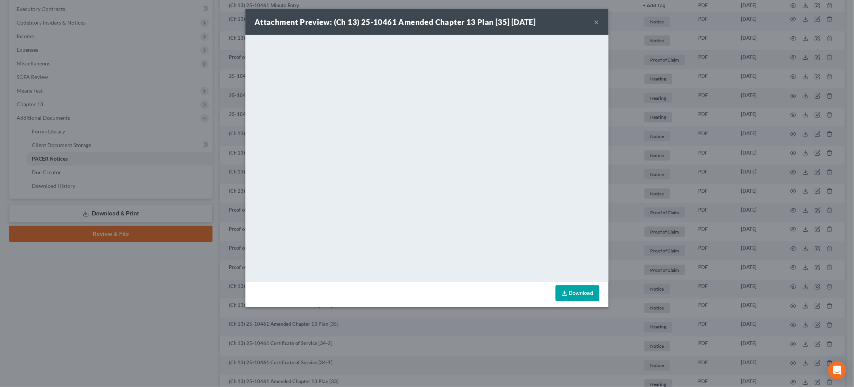
click at [638, 73] on div "Attachment Preview: (Ch 13) 25-10461 Amended Chapter 13 Plan [35] [DATE] × <obj…" at bounding box center [427, 193] width 854 height 387
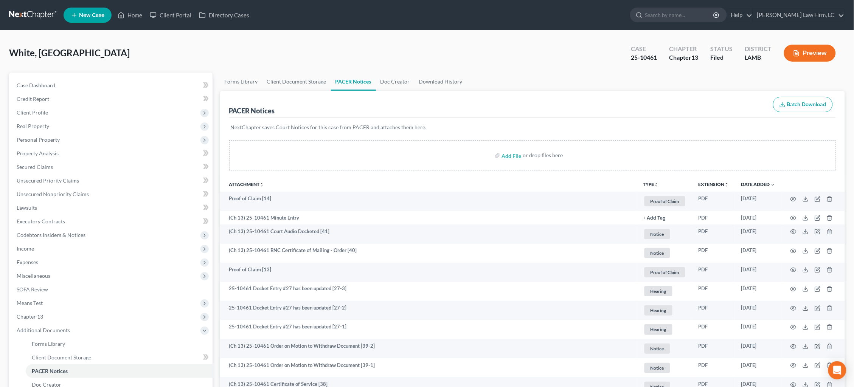
scroll to position [0, 0]
click at [33, 16] on link at bounding box center [33, 15] width 48 height 14
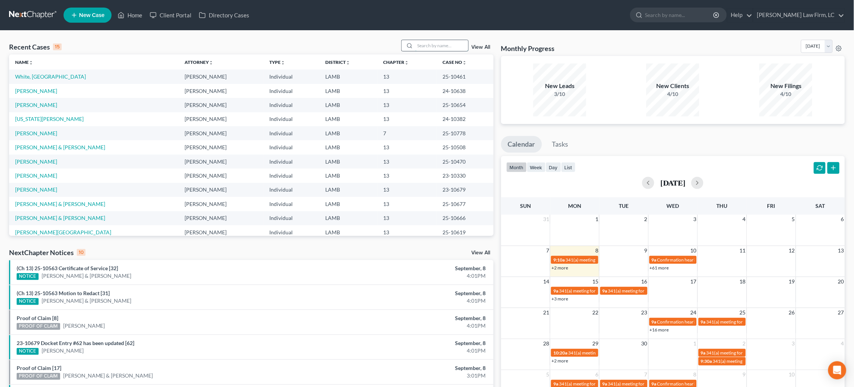
click at [446, 46] on input "search" at bounding box center [441, 45] width 53 height 11
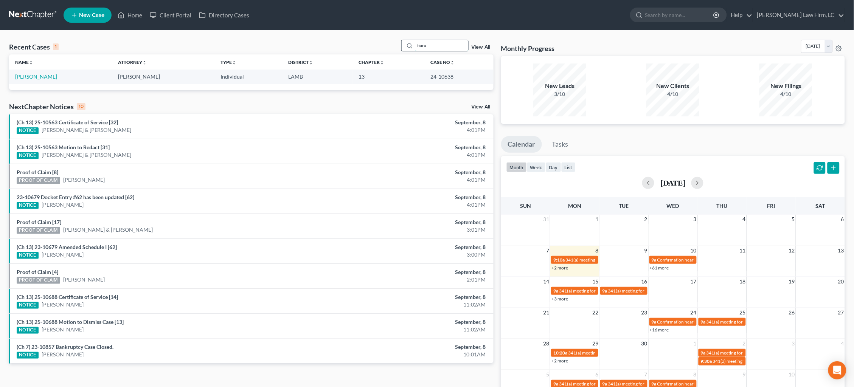
type input "tiara"
drag, startPoint x: 446, startPoint y: 46, endPoint x: 35, endPoint y: 77, distance: 412.5
click at [36, 77] on link "[PERSON_NAME]" at bounding box center [36, 76] width 42 height 6
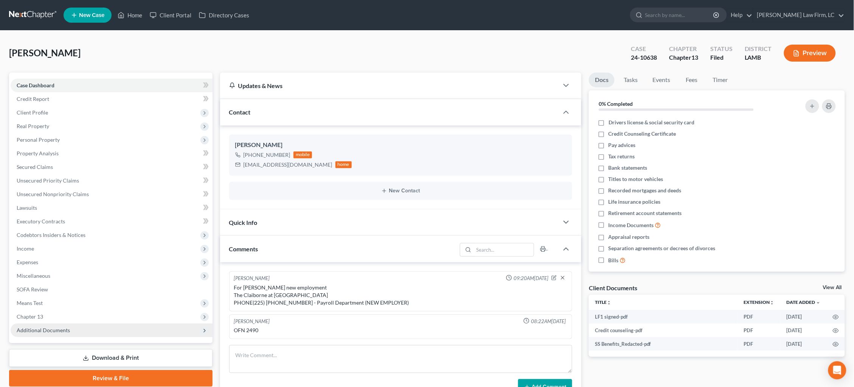
click at [72, 324] on span "Additional Documents" at bounding box center [112, 331] width 202 height 14
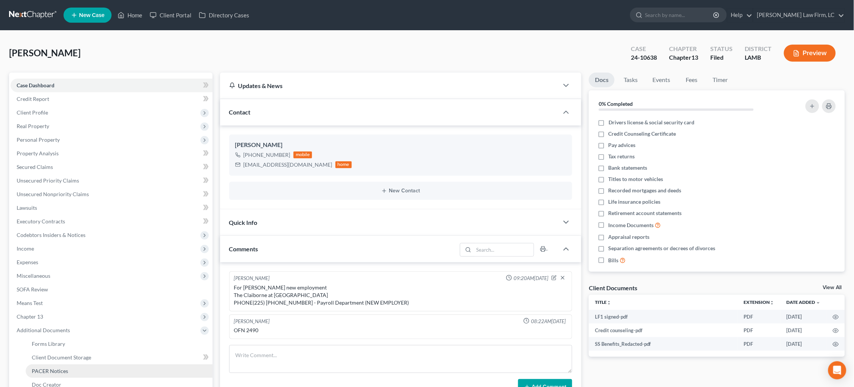
click at [68, 365] on link "PACER Notices" at bounding box center [119, 372] width 187 height 14
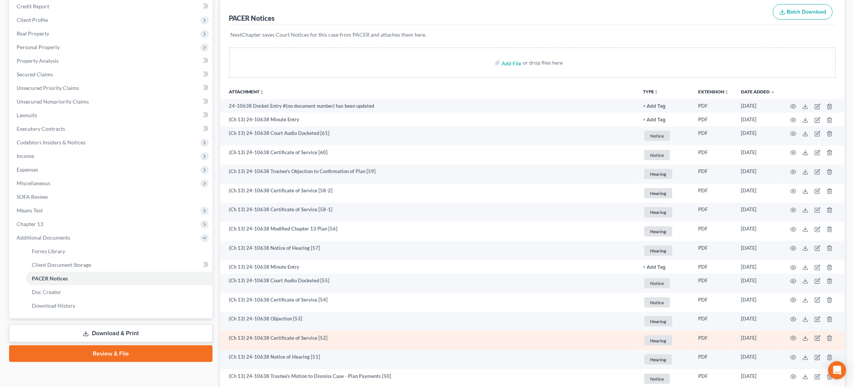
scroll to position [94, 0]
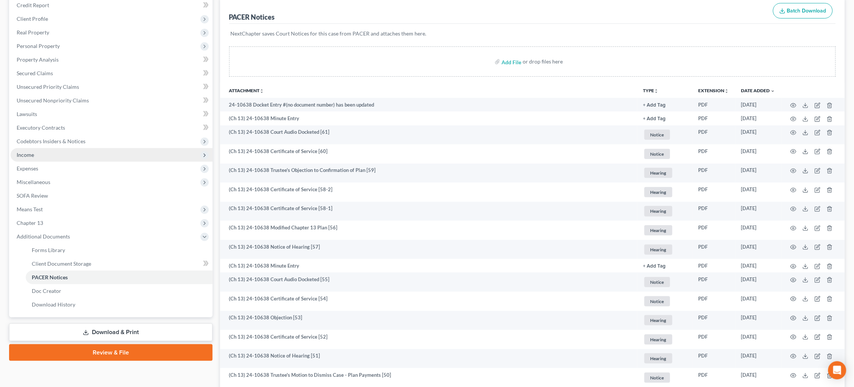
click at [52, 148] on span "Income" at bounding box center [112, 155] width 202 height 14
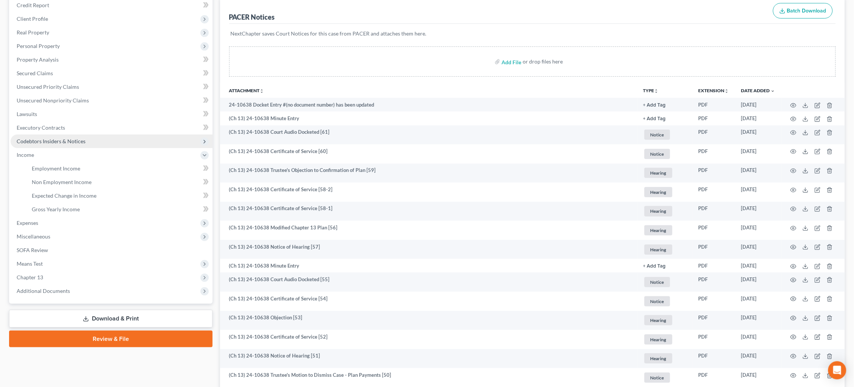
click at [66, 165] on span "Employment Income" at bounding box center [56, 168] width 48 height 6
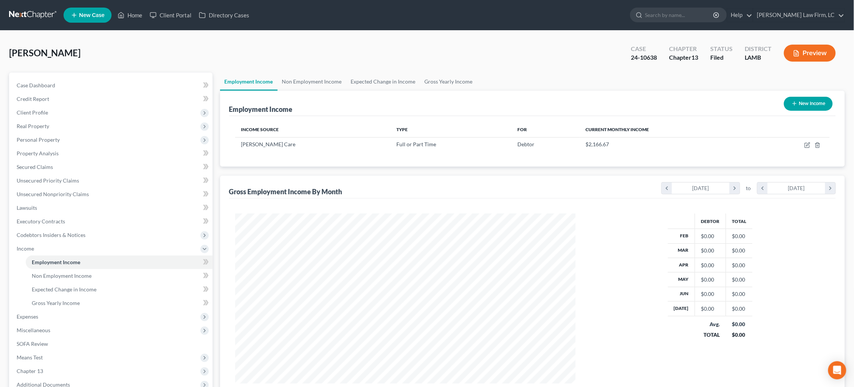
scroll to position [170, 356]
click at [326, 82] on link "Non Employment Income" at bounding box center [312, 82] width 69 height 18
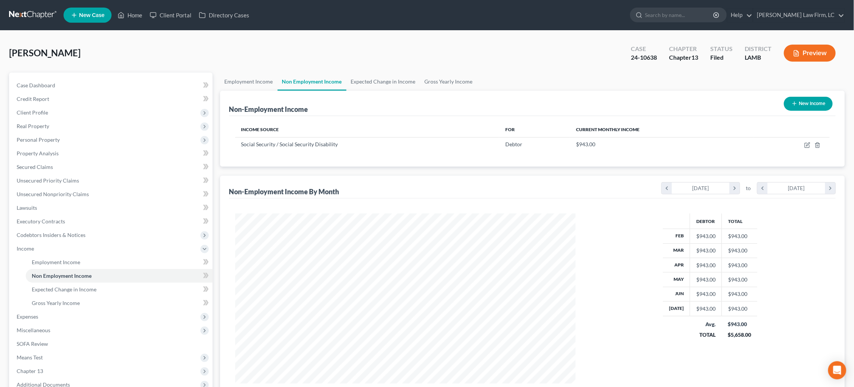
scroll to position [170, 356]
click at [259, 84] on link "Employment Income" at bounding box center [249, 82] width 58 height 18
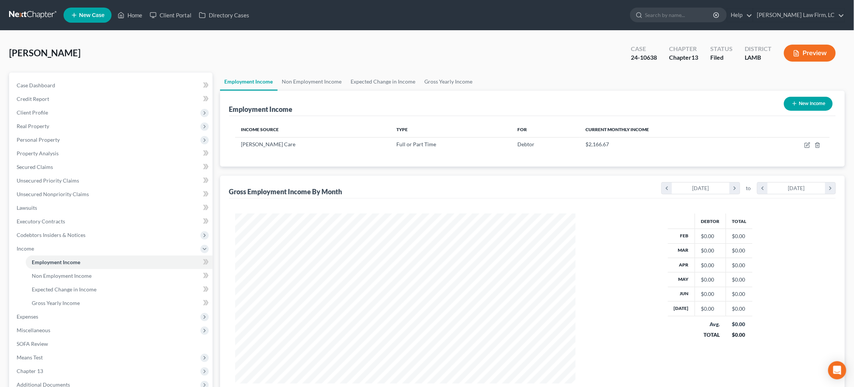
scroll to position [170, 356]
click at [27, 16] on link at bounding box center [33, 15] width 48 height 14
